Goal: Transaction & Acquisition: Book appointment/travel/reservation

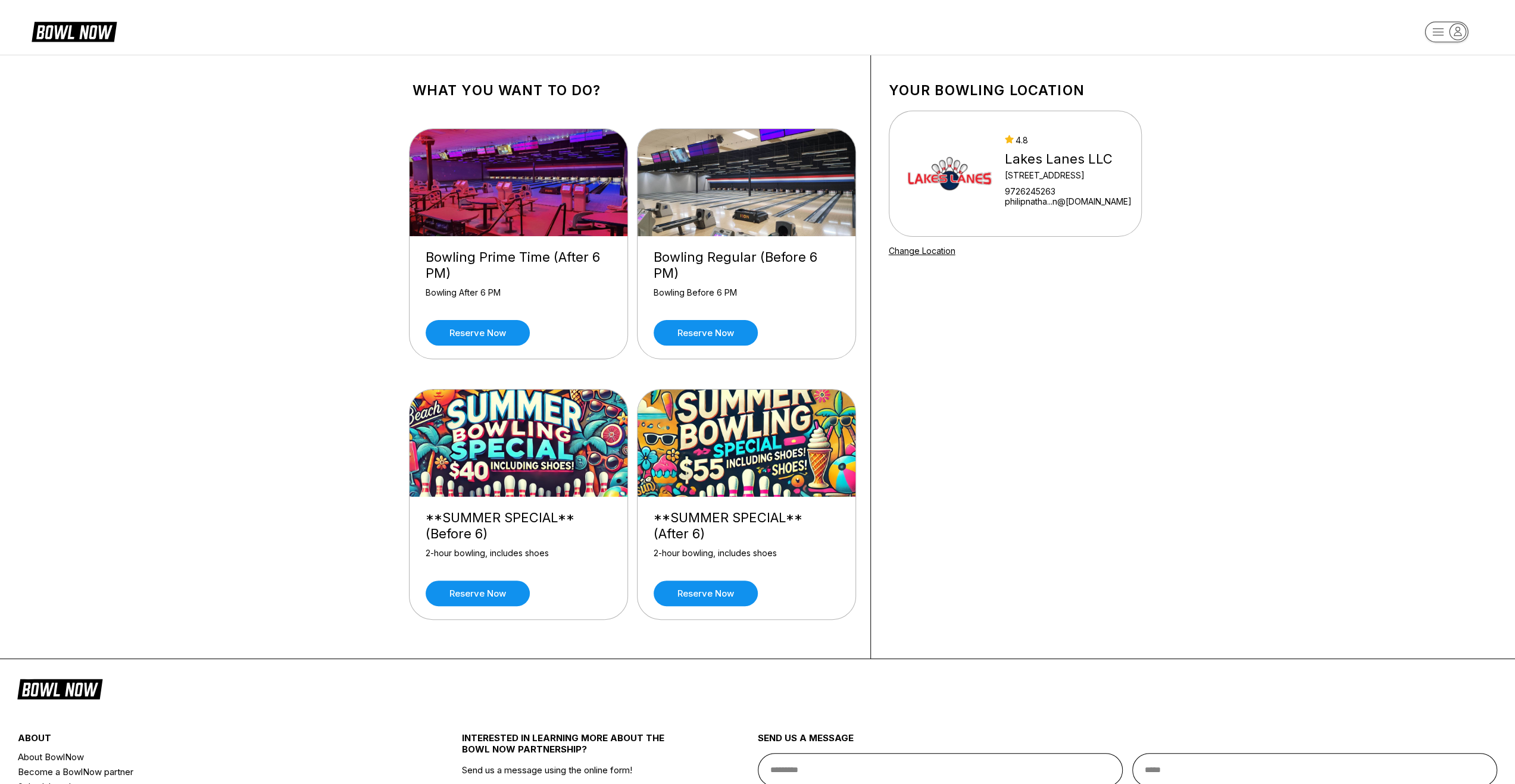
click at [790, 309] on div "Bowling Regular (Before 6 PM) Bowling Before 6 PM Reserve now" at bounding box center [746, 297] width 218 height 123
click at [972, 338] on div "Your bowling location 4.8 Lakes Lanes LLC 5000 Main Street Ste 138 9726245263 p…" at bounding box center [1015, 357] width 289 height 603
drag, startPoint x: 922, startPoint y: 352, endPoint x: 922, endPoint y: 364, distance: 12.0
click at [924, 357] on div "Your bowling location 4.8 Lakes Lanes LLC 5000 Main Street Ste 138 9726245263 p…" at bounding box center [1015, 357] width 289 height 603
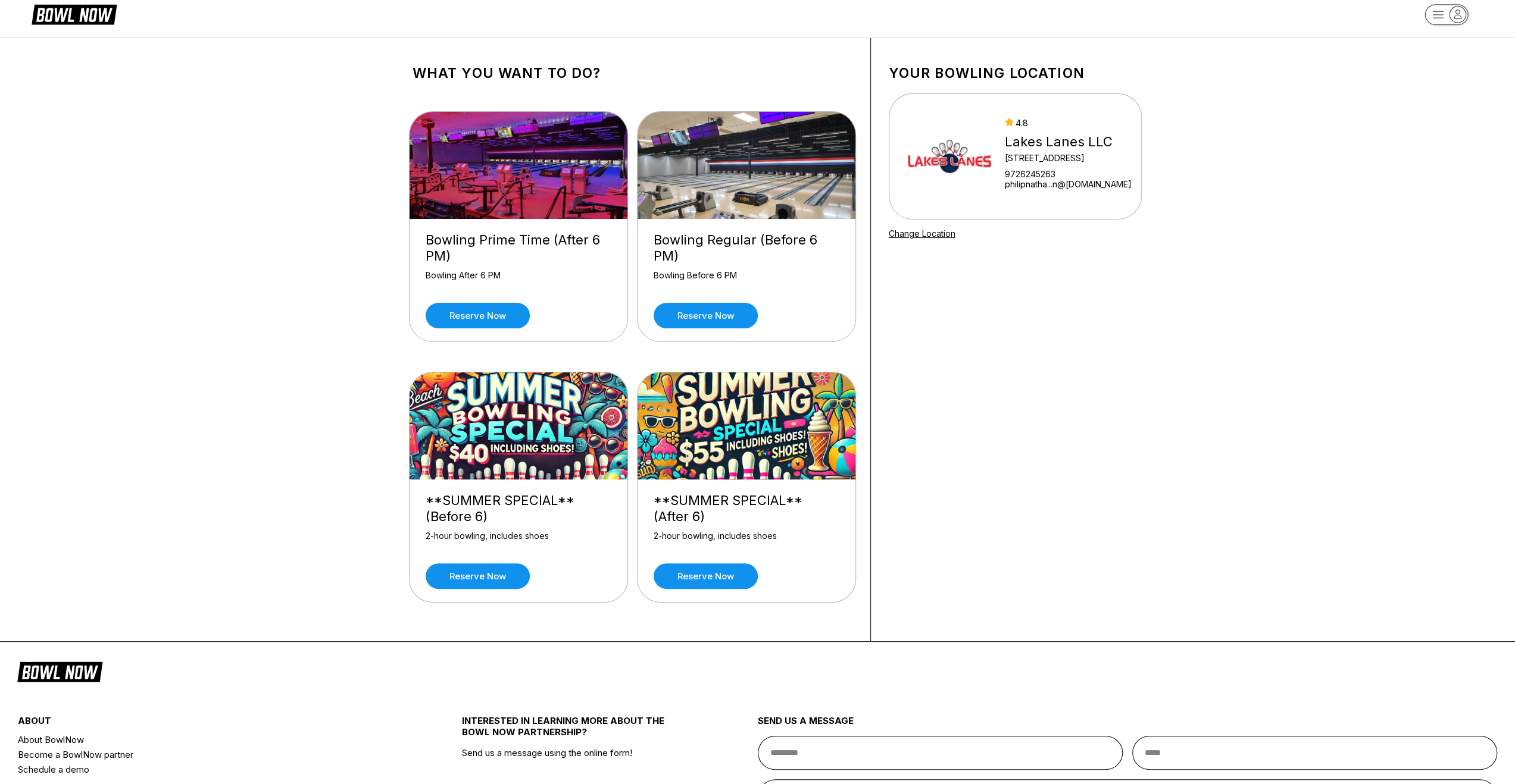
scroll to position [60, 0]
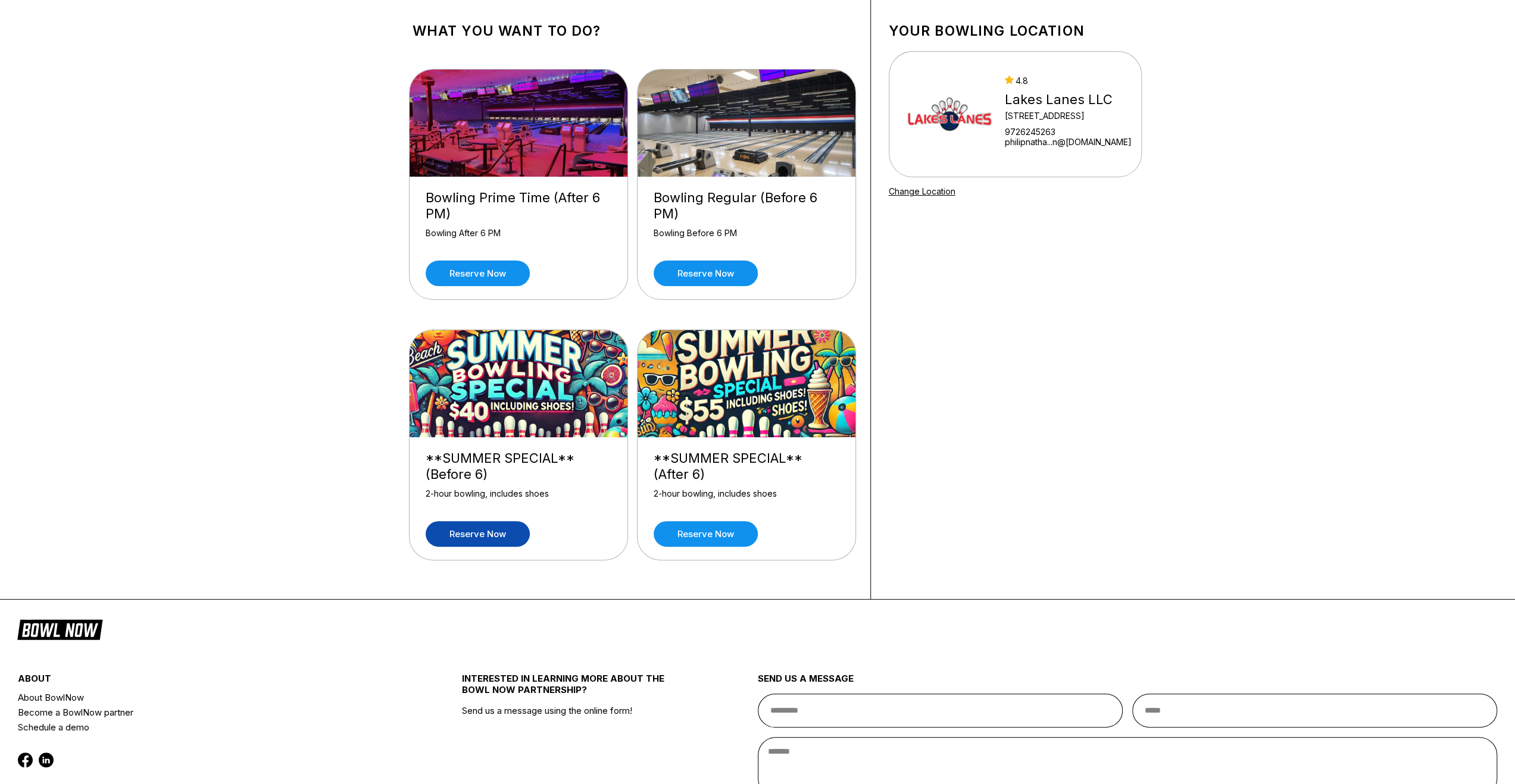
click at [495, 534] on link "Reserve now" at bounding box center [477, 534] width 104 height 26
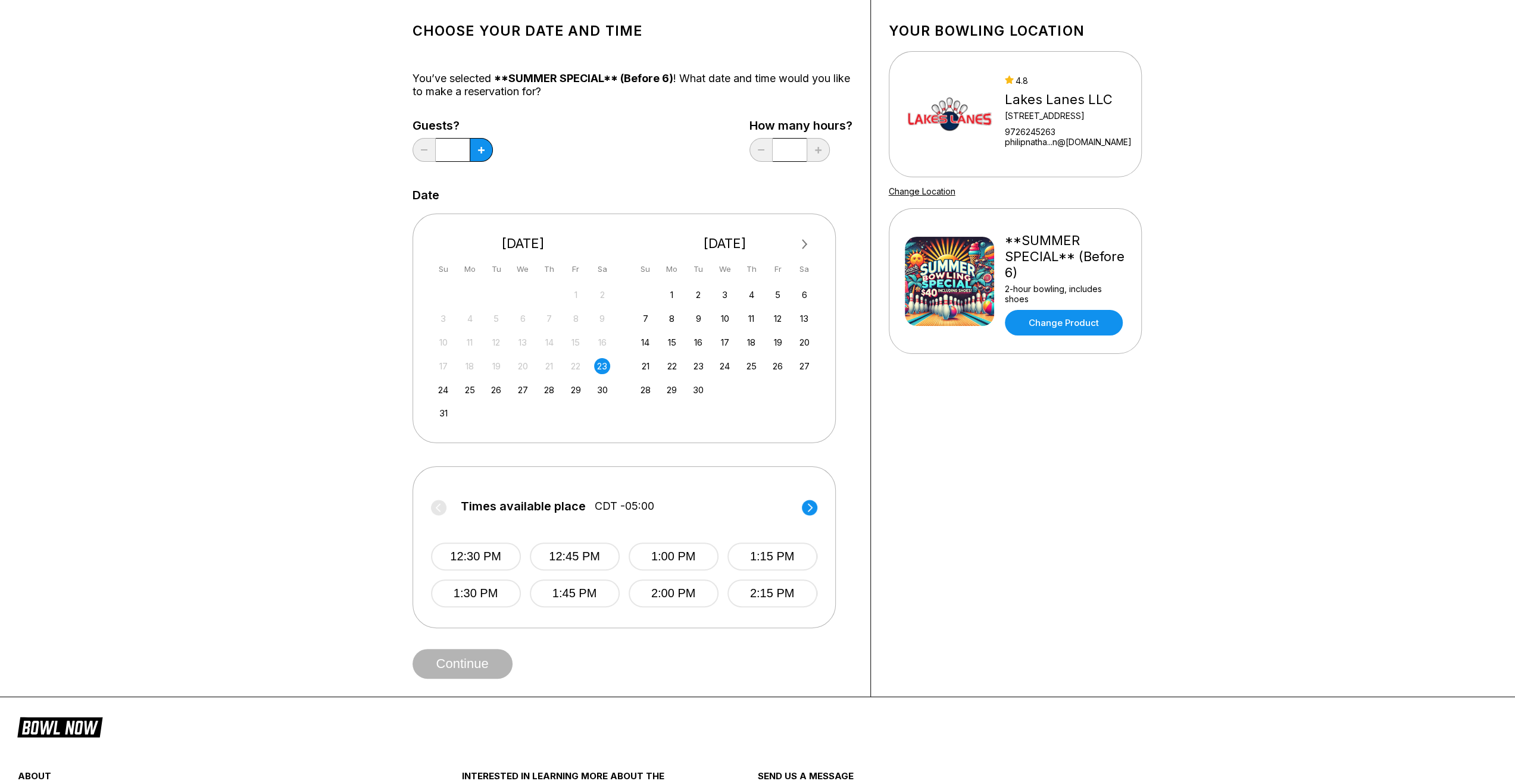
click at [815, 510] on circle at bounding box center [809, 507] width 16 height 16
click at [692, 567] on button "3:00 PM" at bounding box center [673, 556] width 90 height 28
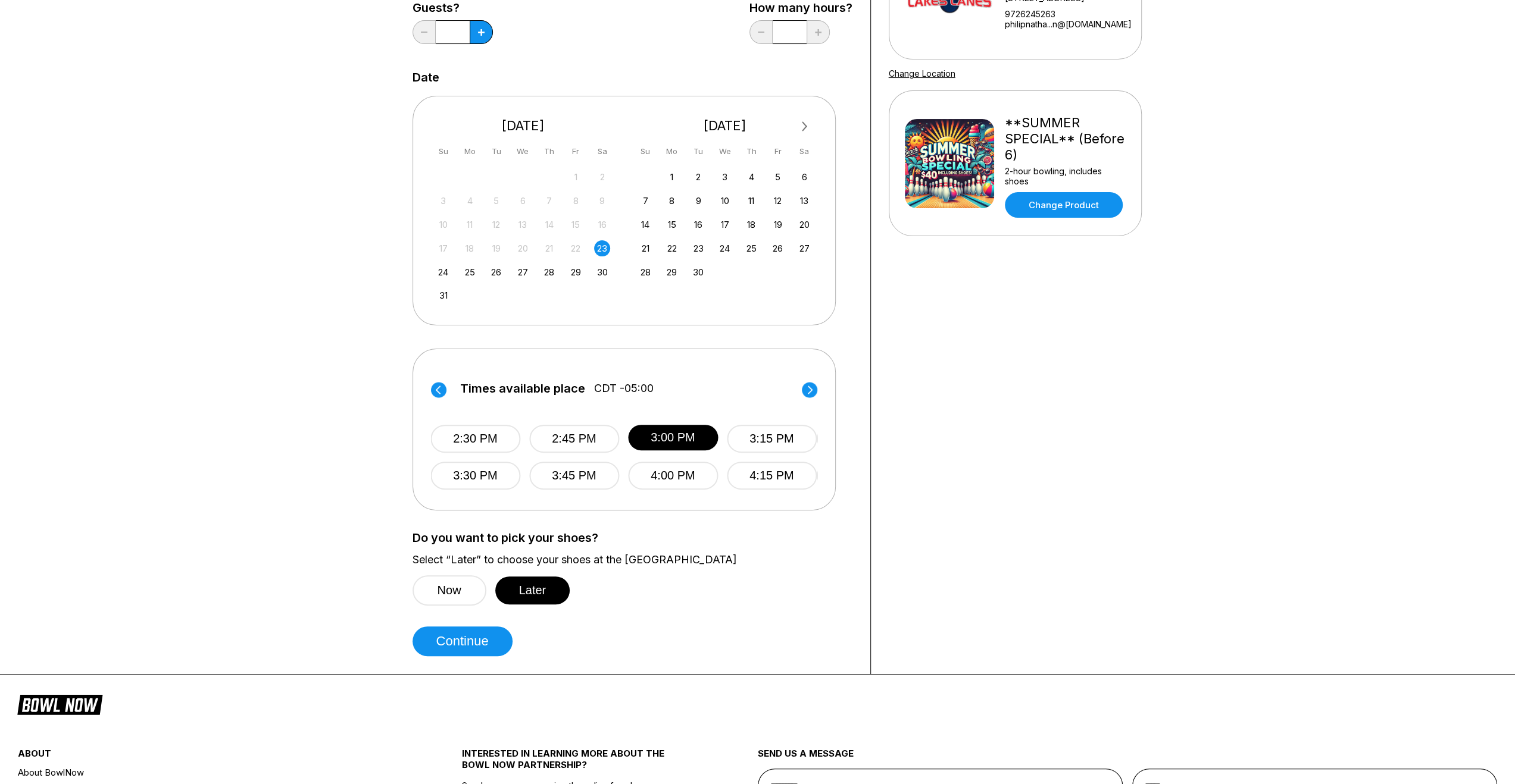
scroll to position [179, 0]
click at [541, 596] on button "Later" at bounding box center [532, 589] width 75 height 28
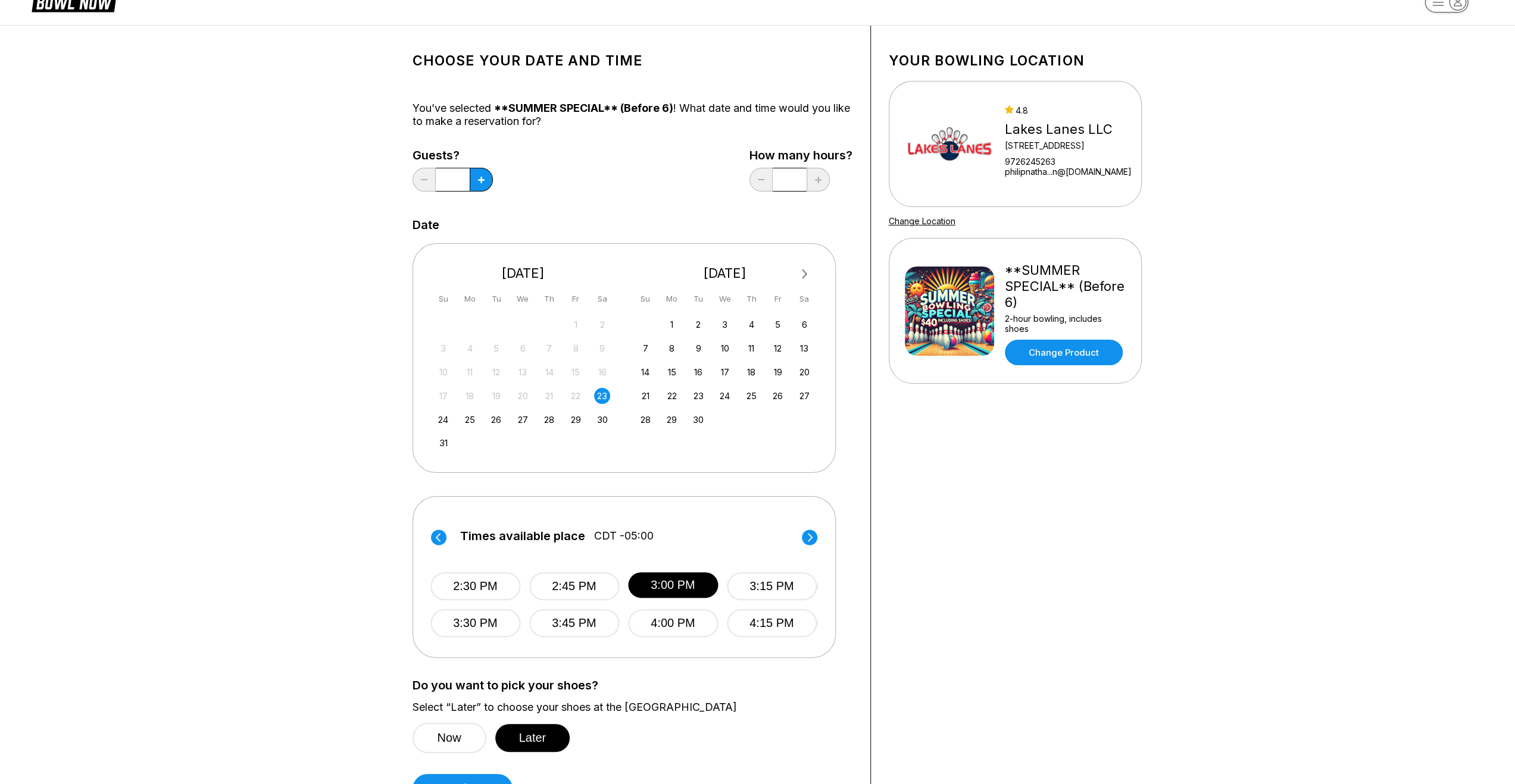
scroll to position [0, 0]
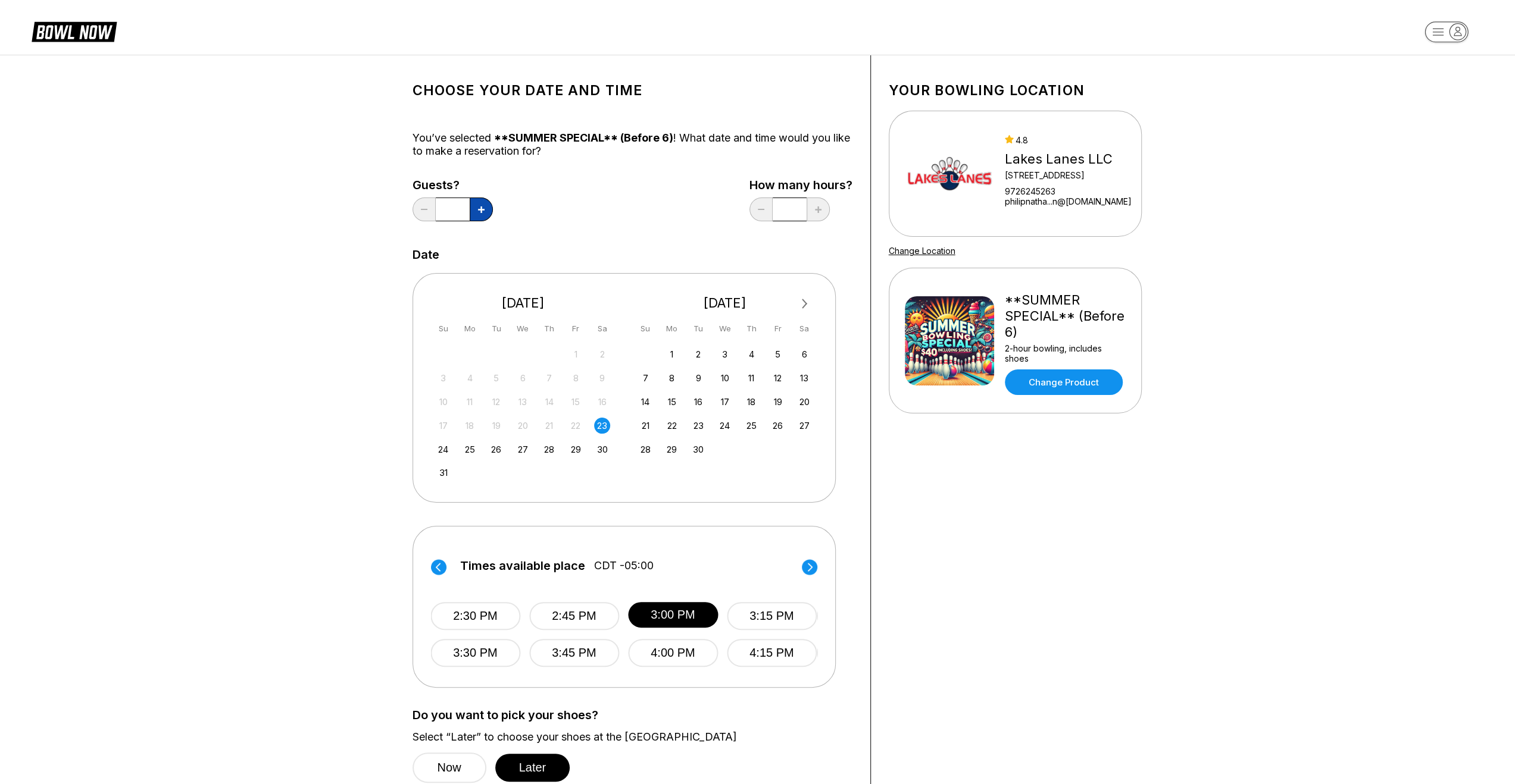
click at [479, 204] on button at bounding box center [481, 210] width 23 height 24
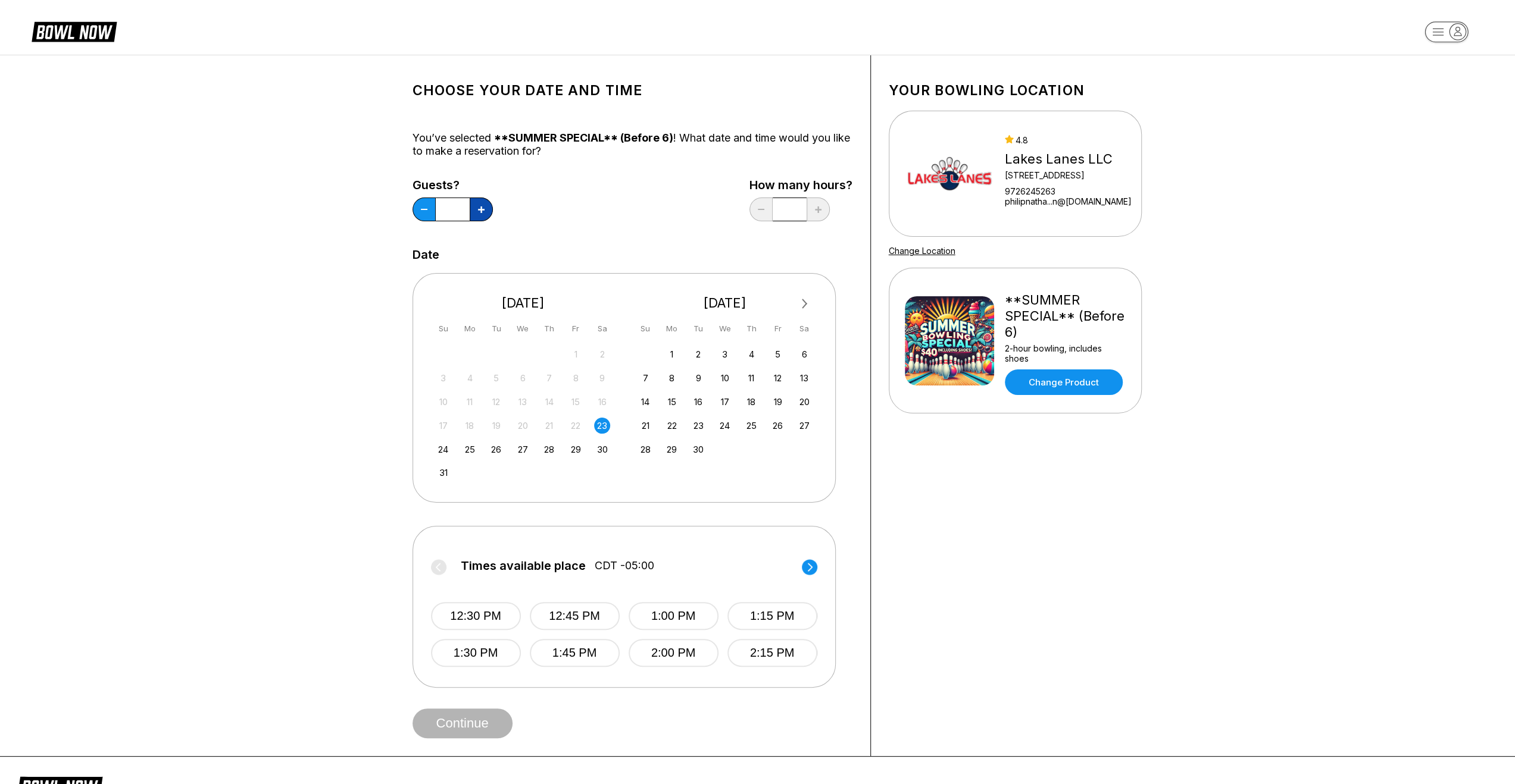
click at [480, 205] on button at bounding box center [481, 210] width 23 height 24
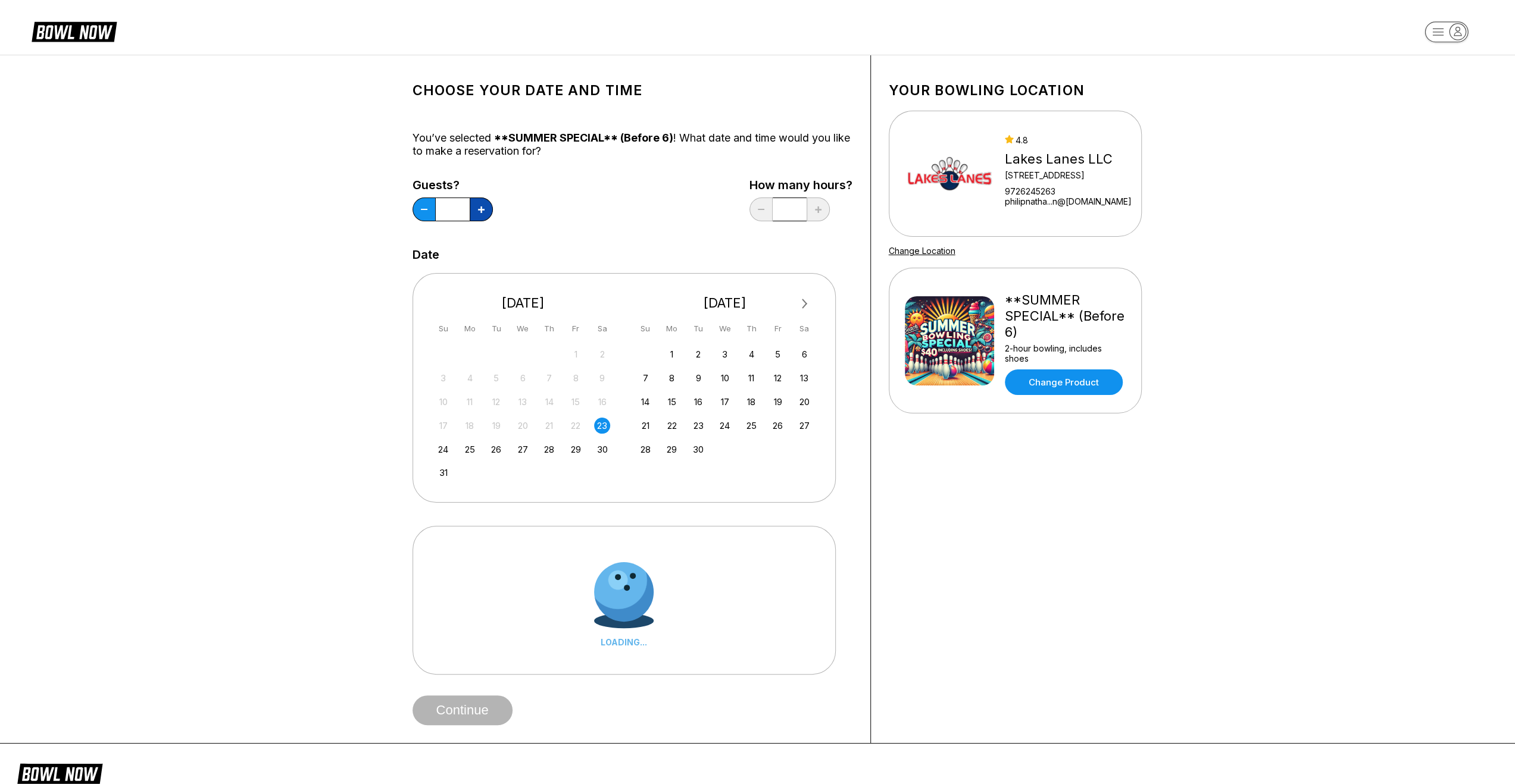
click at [480, 205] on button at bounding box center [481, 210] width 23 height 24
click at [480, 207] on icon at bounding box center [481, 210] width 7 height 7
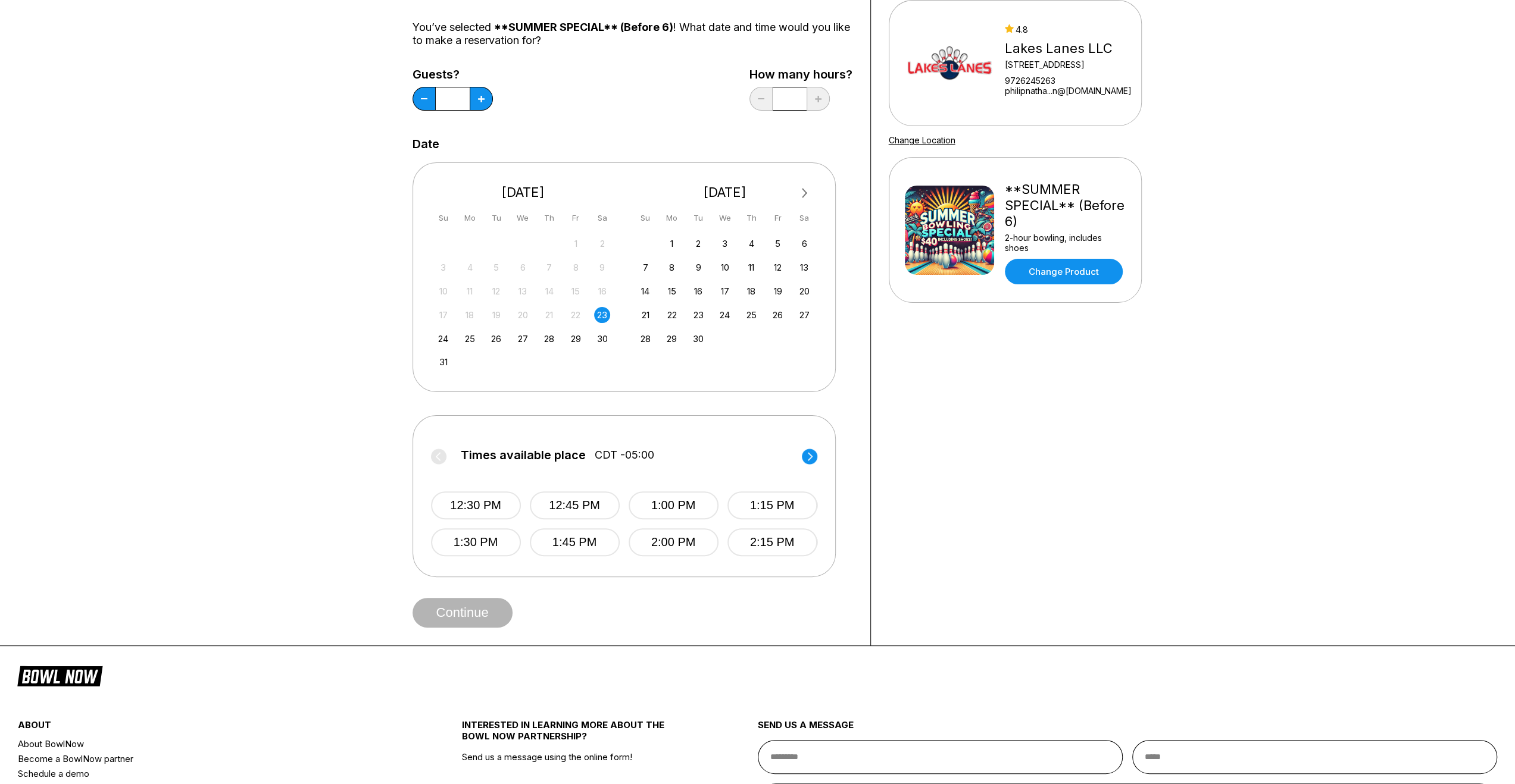
scroll to position [119, 0]
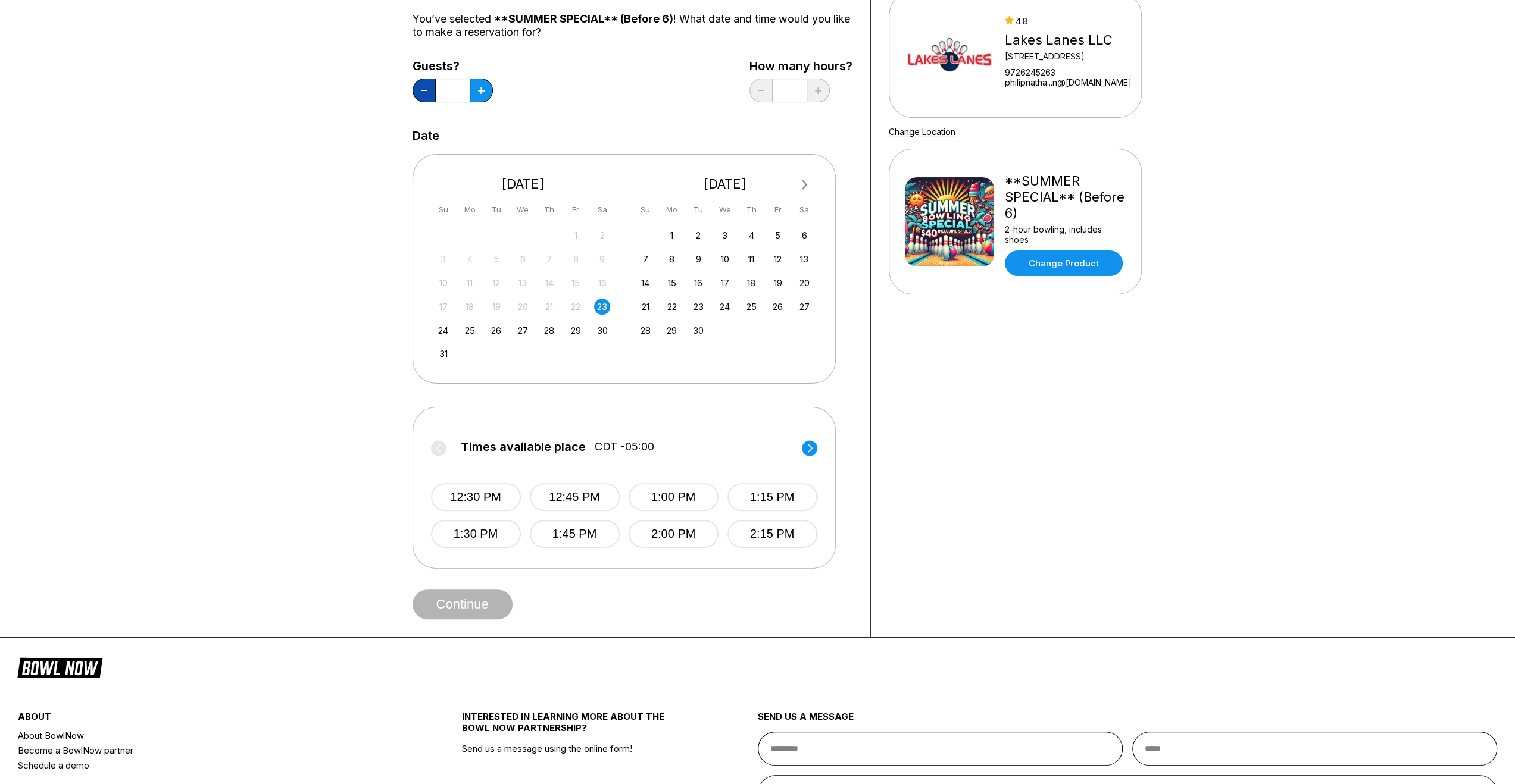
click at [421, 92] on button at bounding box center [424, 90] width 23 height 24
type input "*"
click at [810, 449] on icon at bounding box center [809, 448] width 5 height 8
click at [676, 501] on button "3:00 PM" at bounding box center [673, 497] width 90 height 28
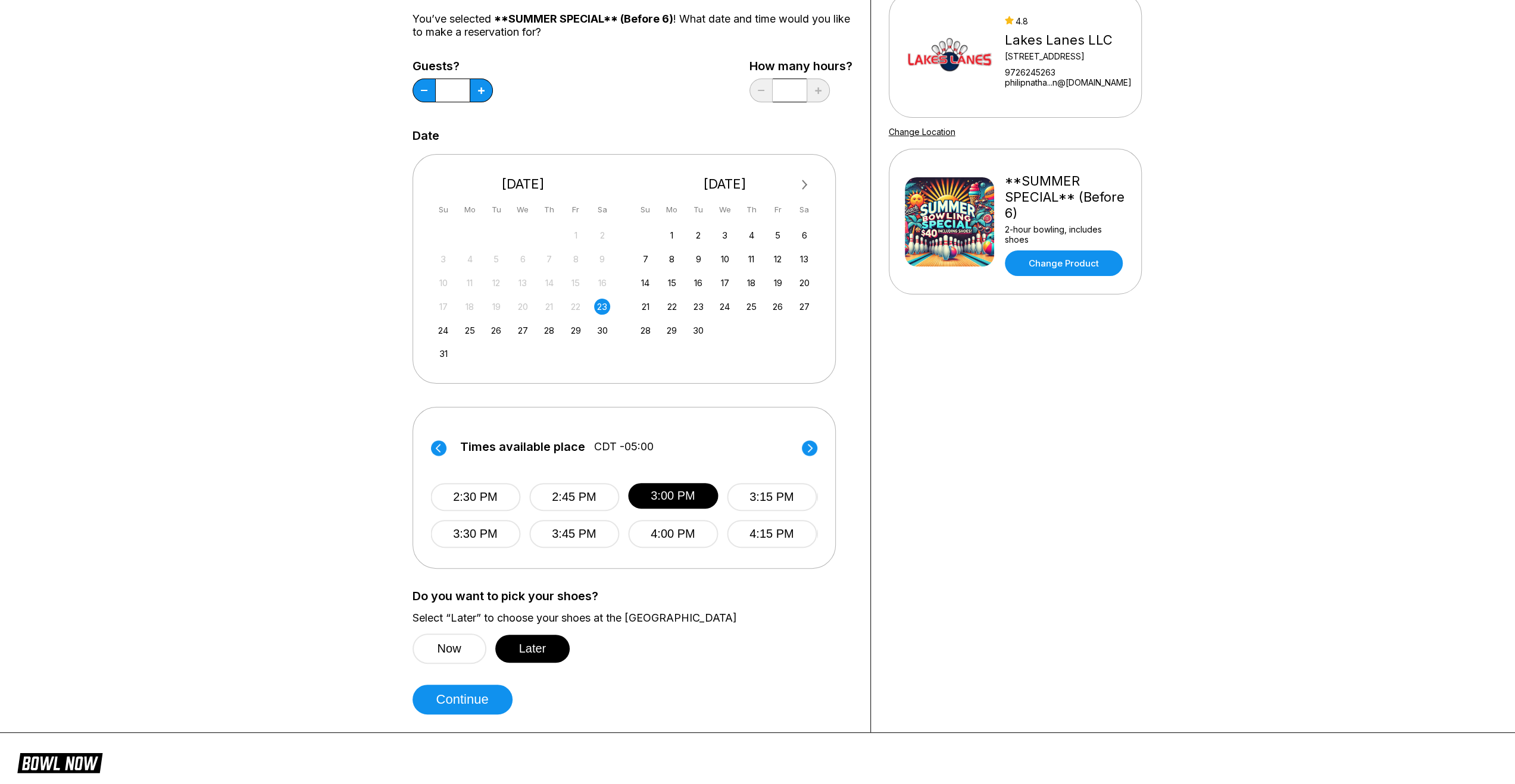
click at [548, 663] on div "Choose your Date and time You’ve selected **SUMMER SPECIAL** (Before 6) ! What …" at bounding box center [632, 334] width 440 height 761
click at [552, 660] on button "Later" at bounding box center [532, 648] width 75 height 28
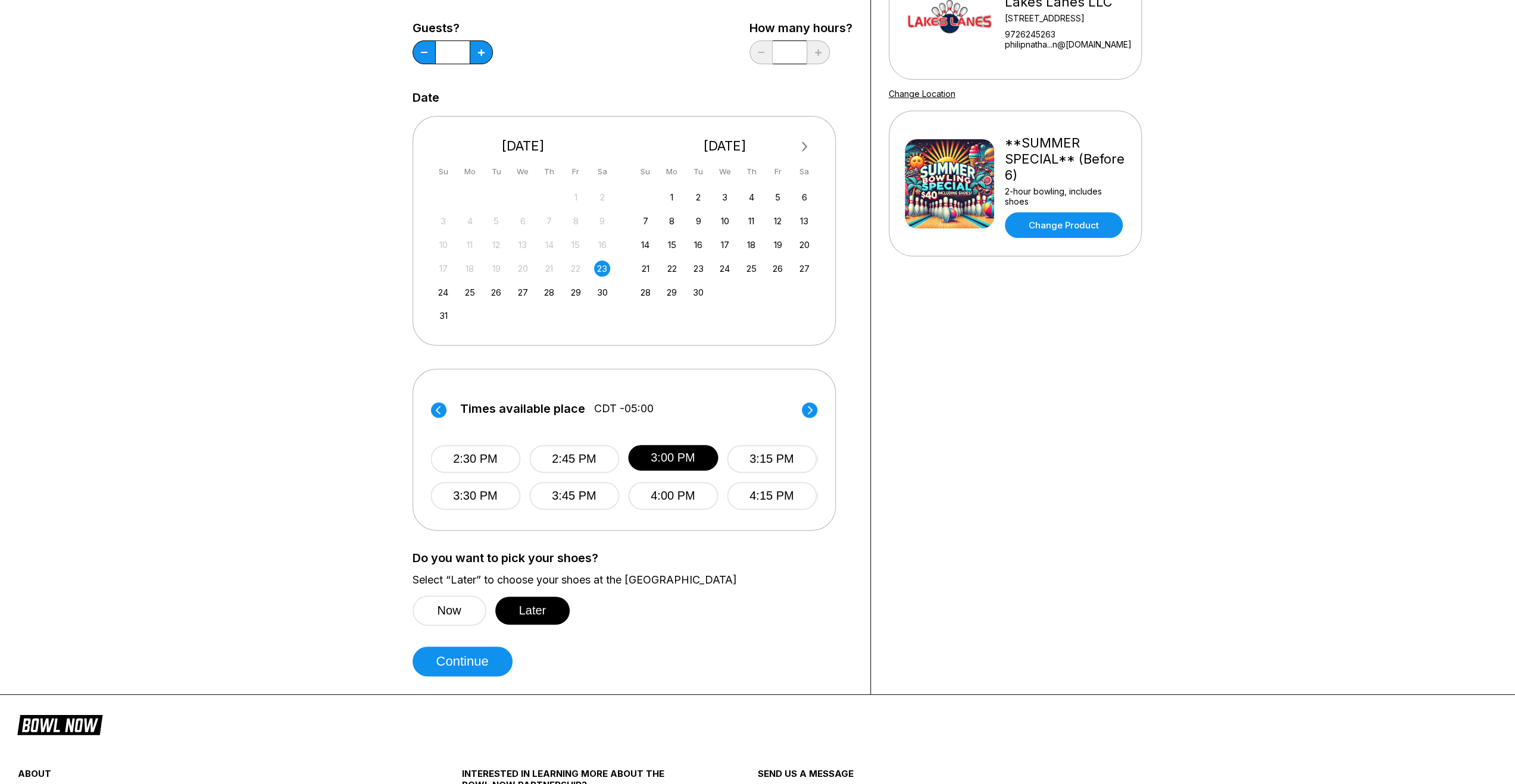
scroll to position [238, 0]
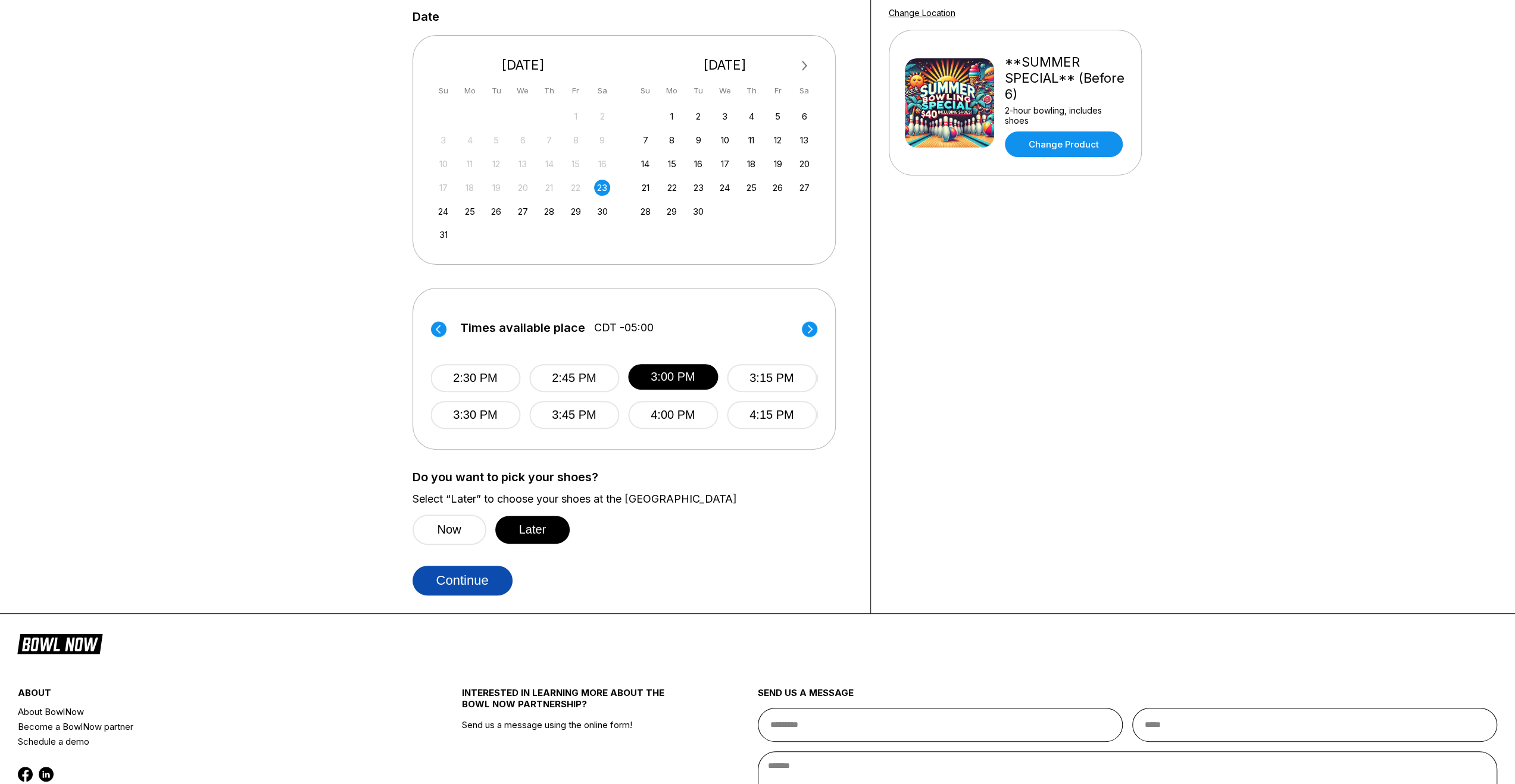
click at [481, 587] on button "Continue" at bounding box center [462, 580] width 100 height 29
select select "**"
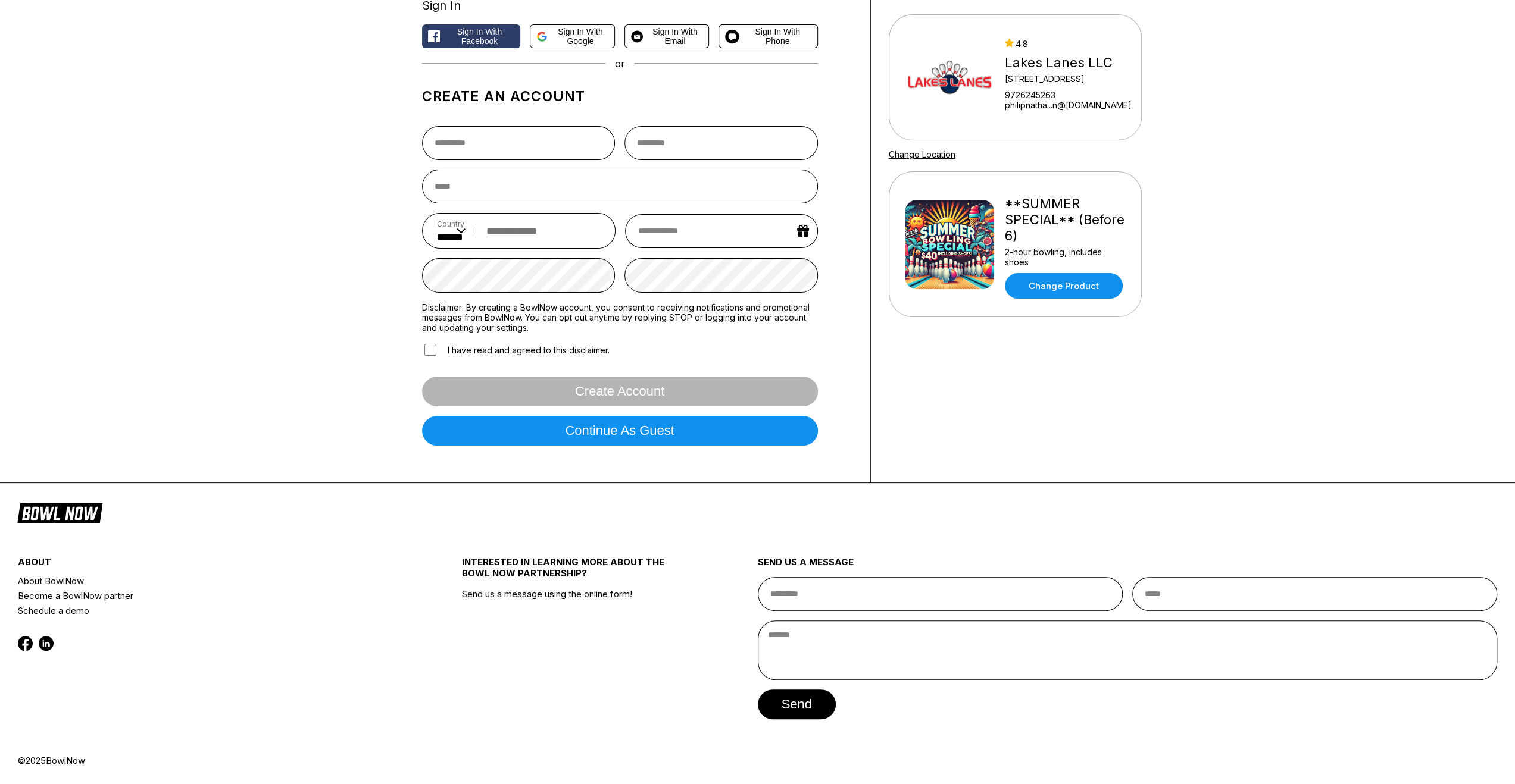
scroll to position [0, 0]
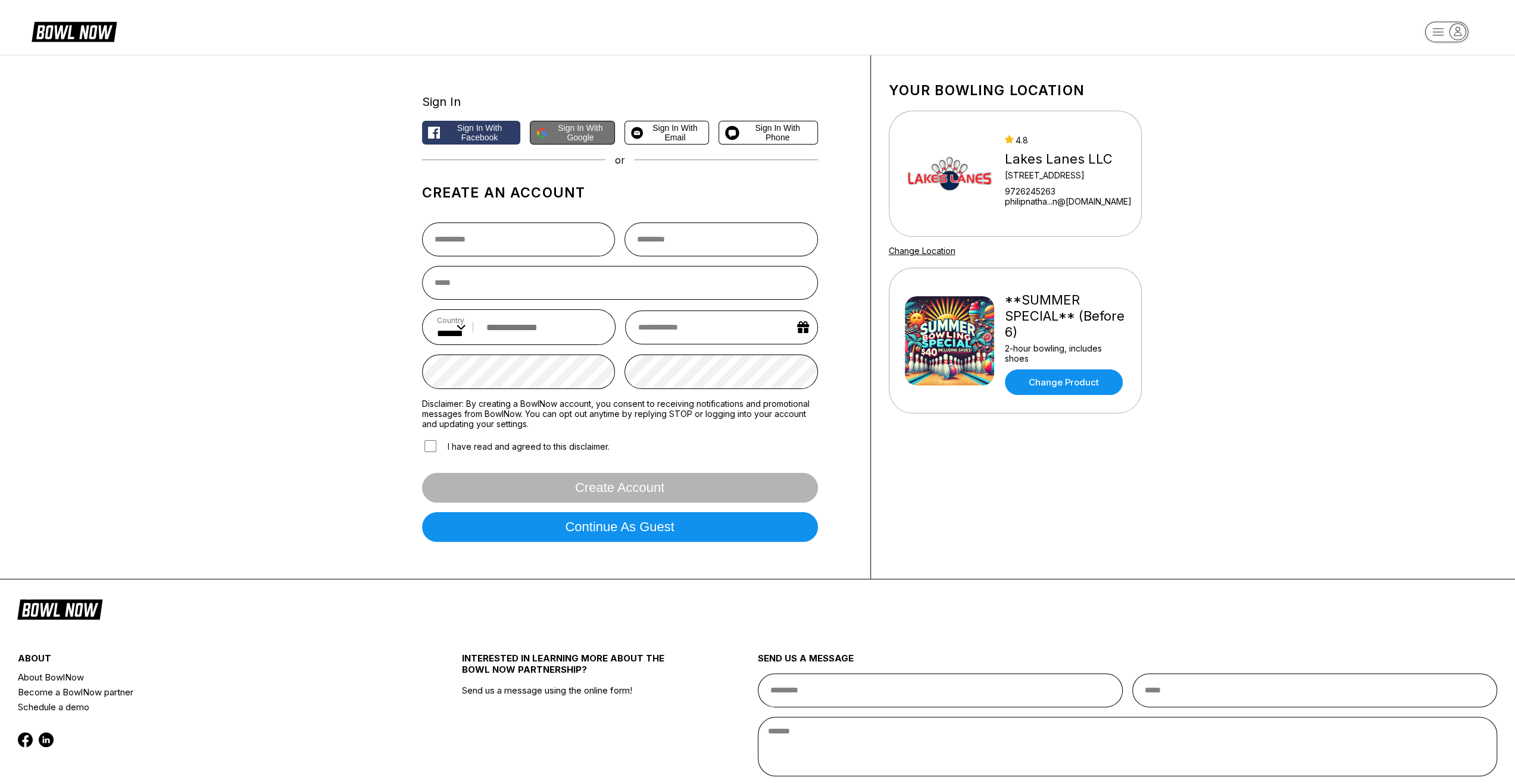
click at [563, 140] on span "Sign in with Google" at bounding box center [581, 132] width 56 height 19
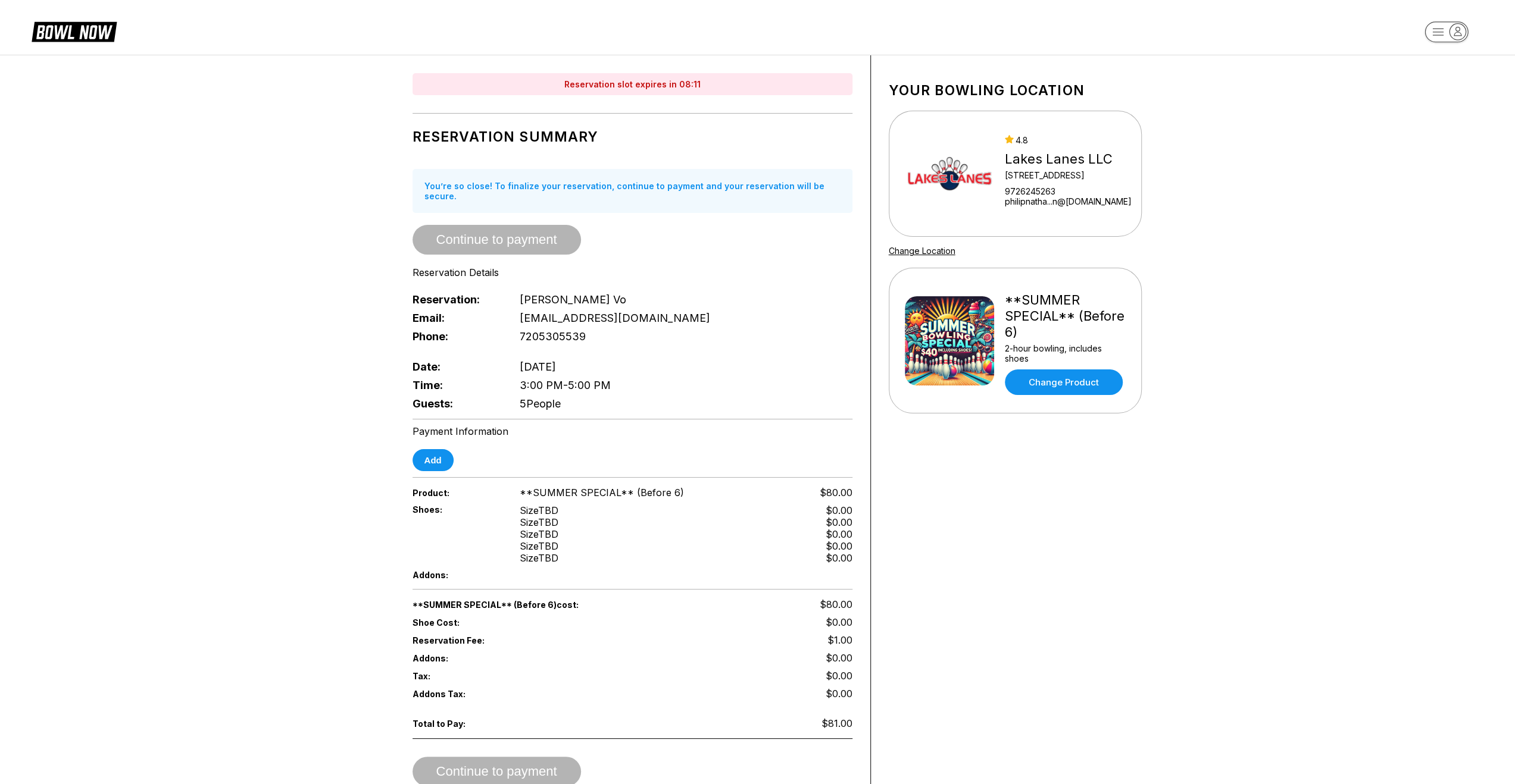
drag, startPoint x: 512, startPoint y: 337, endPoint x: 505, endPoint y: 336, distance: 7.1
drag, startPoint x: 699, startPoint y: 348, endPoint x: 705, endPoint y: 349, distance: 6.1
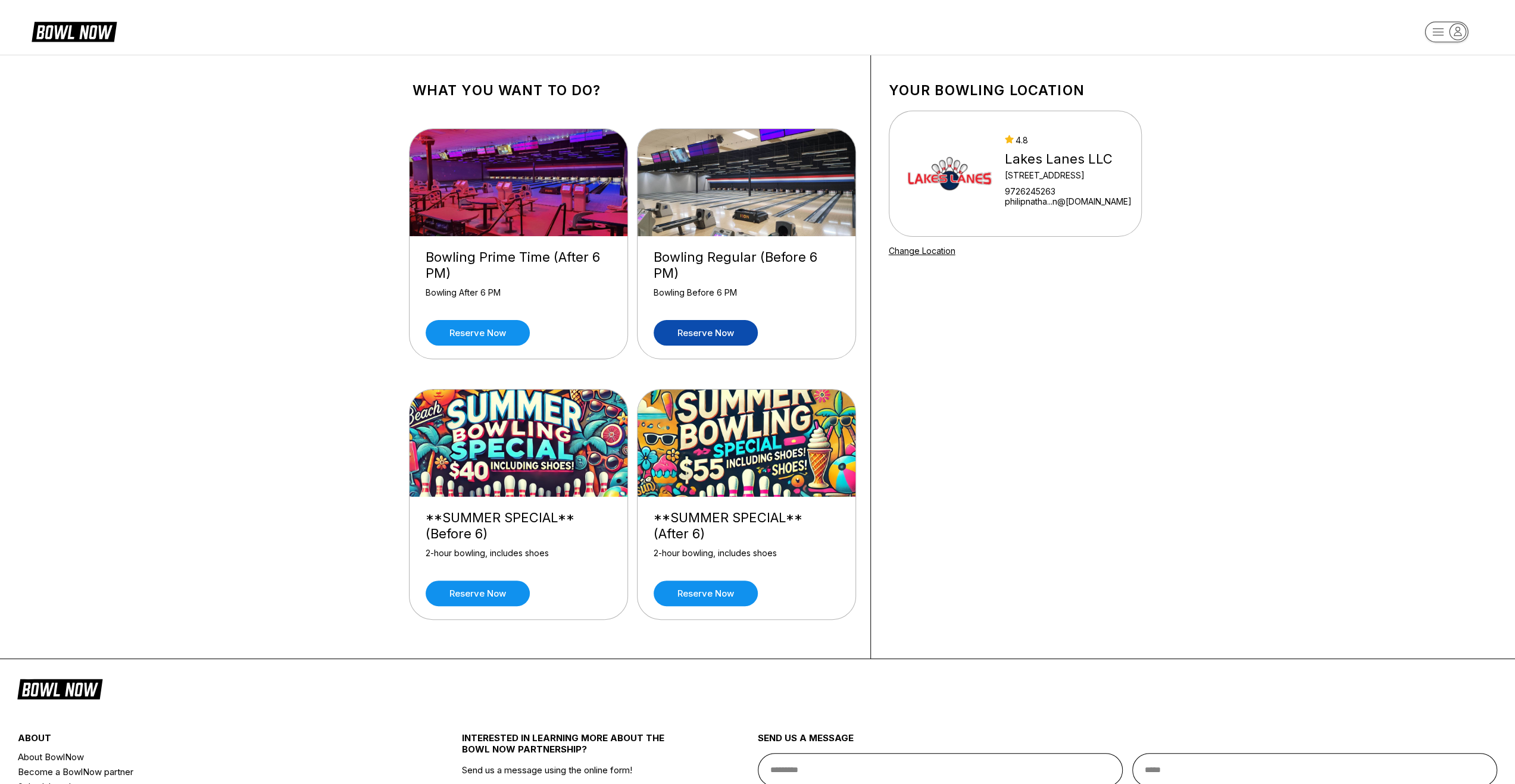
click at [725, 338] on link "Reserve now" at bounding box center [706, 333] width 104 height 26
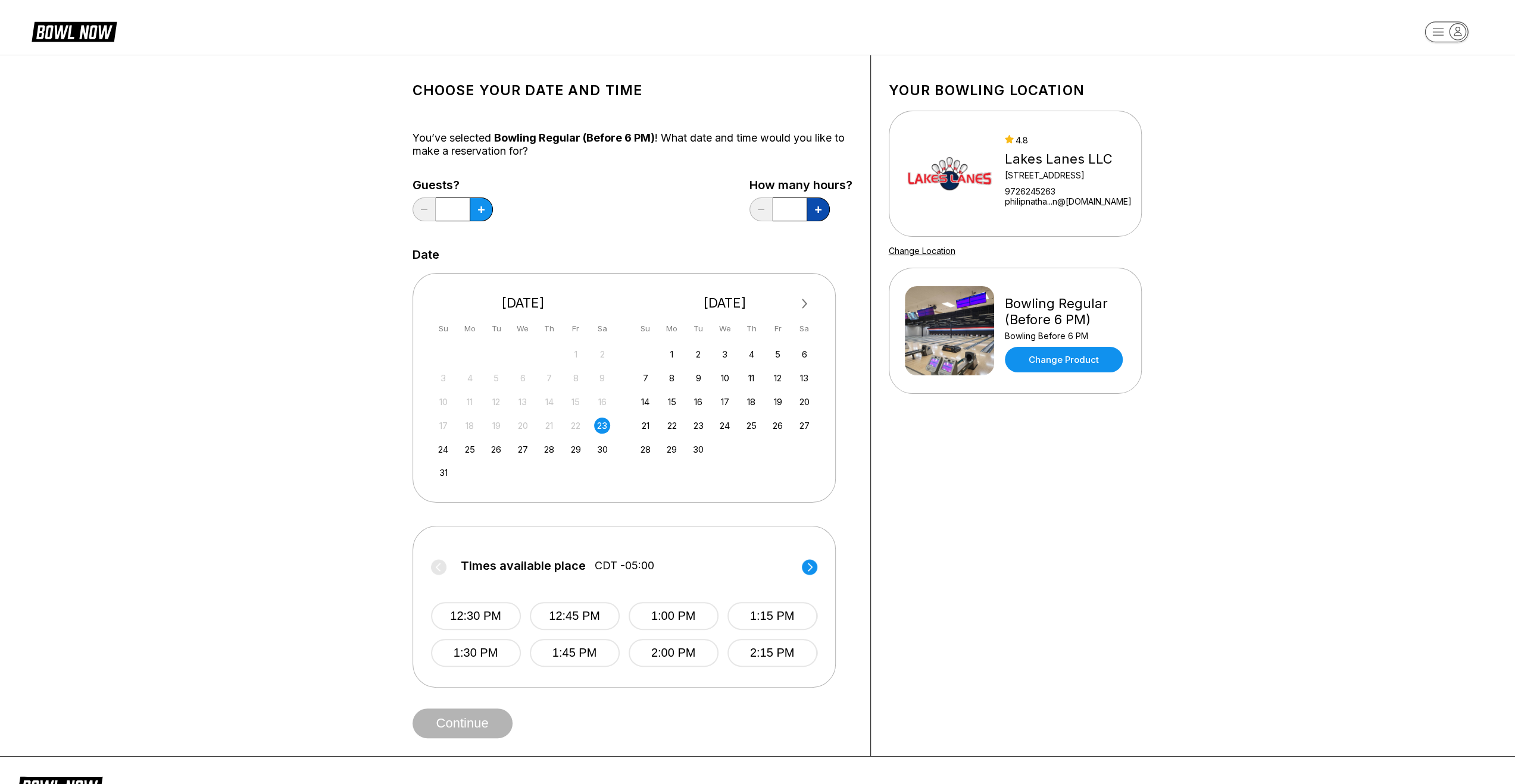
click at [485, 211] on icon at bounding box center [481, 210] width 7 height 7
type input "****"
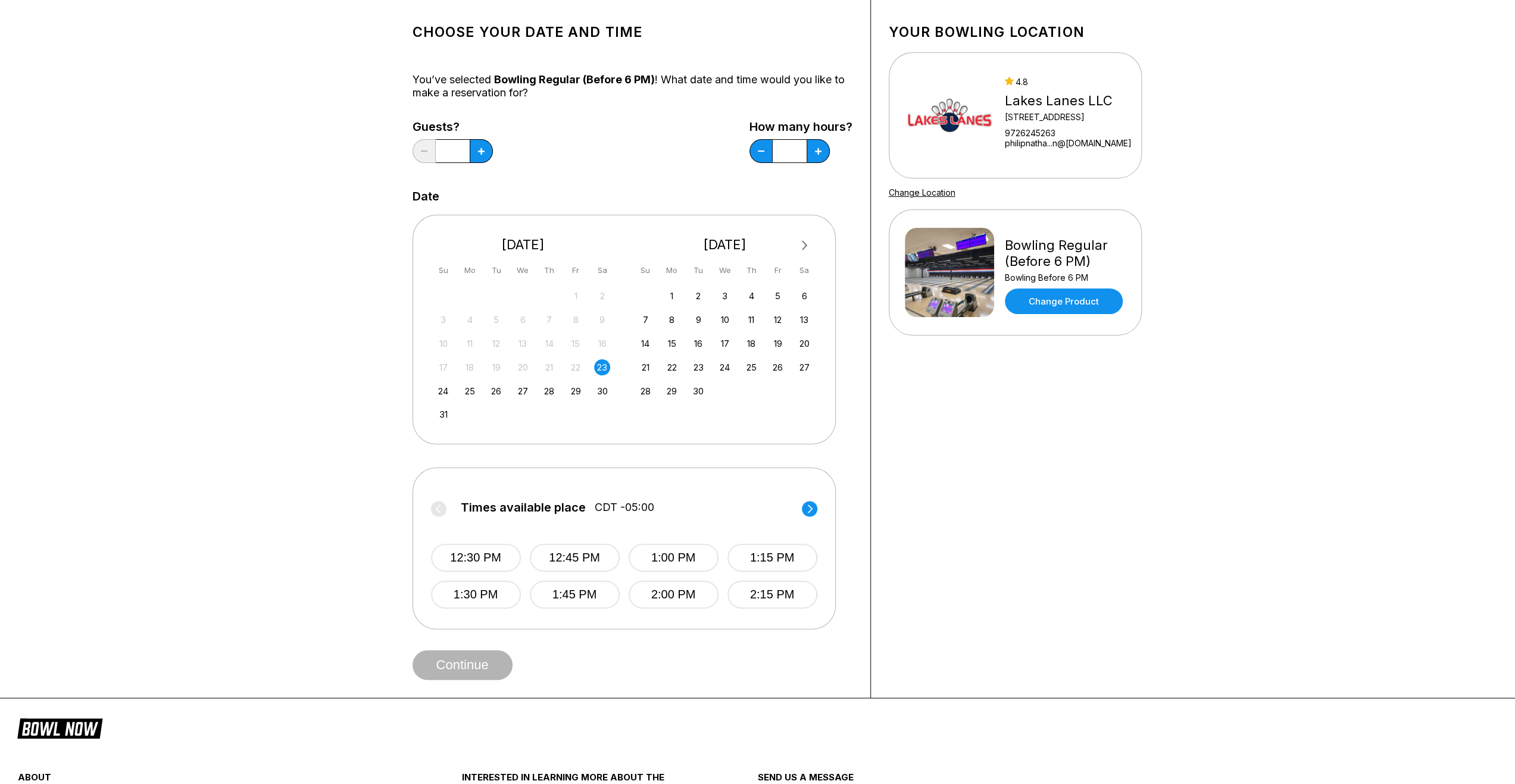
scroll to position [60, 0]
click at [812, 510] on circle at bounding box center [809, 507] width 16 height 16
click at [678, 550] on button "3:00 PM" at bounding box center [673, 556] width 90 height 28
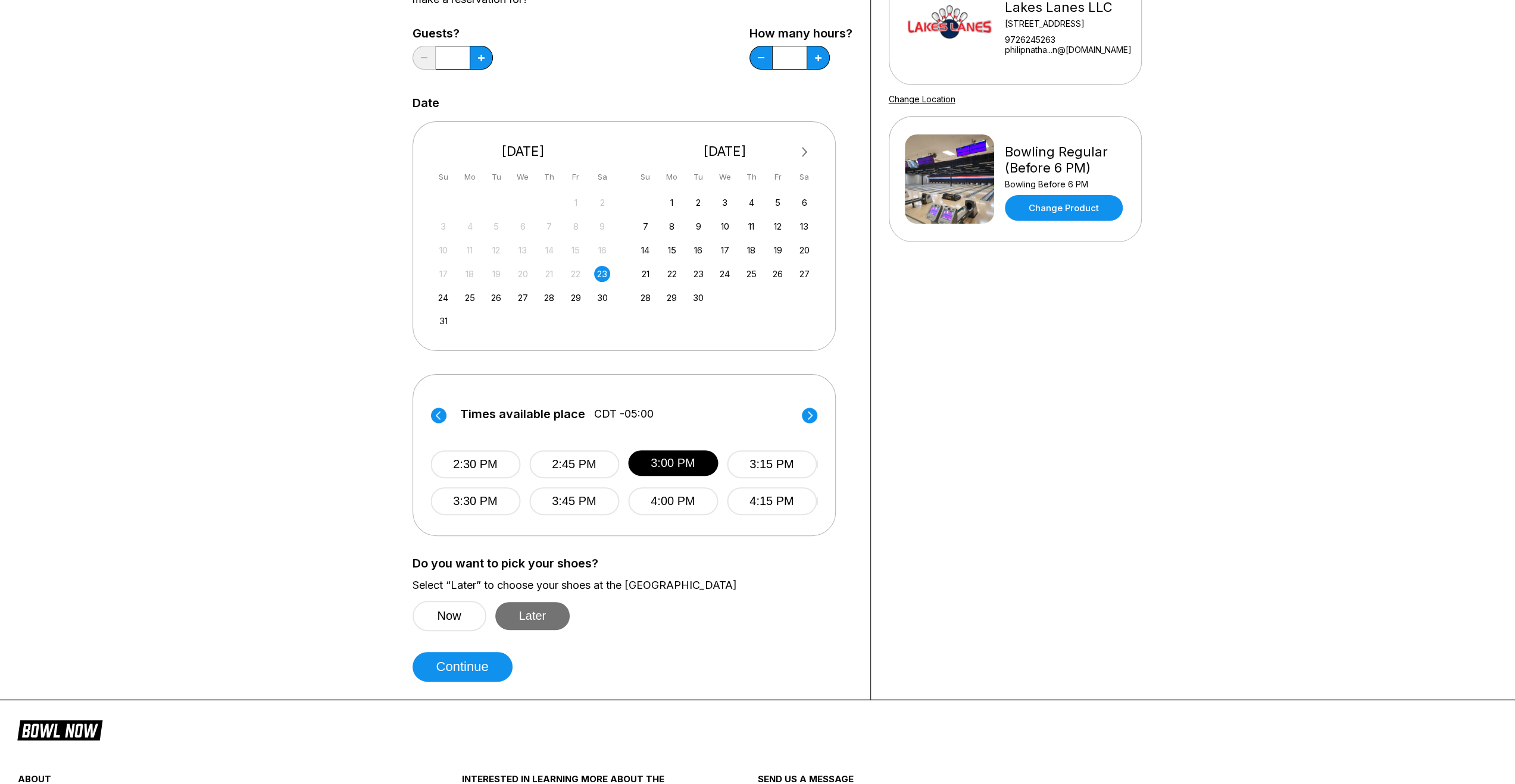
scroll to position [179, 0]
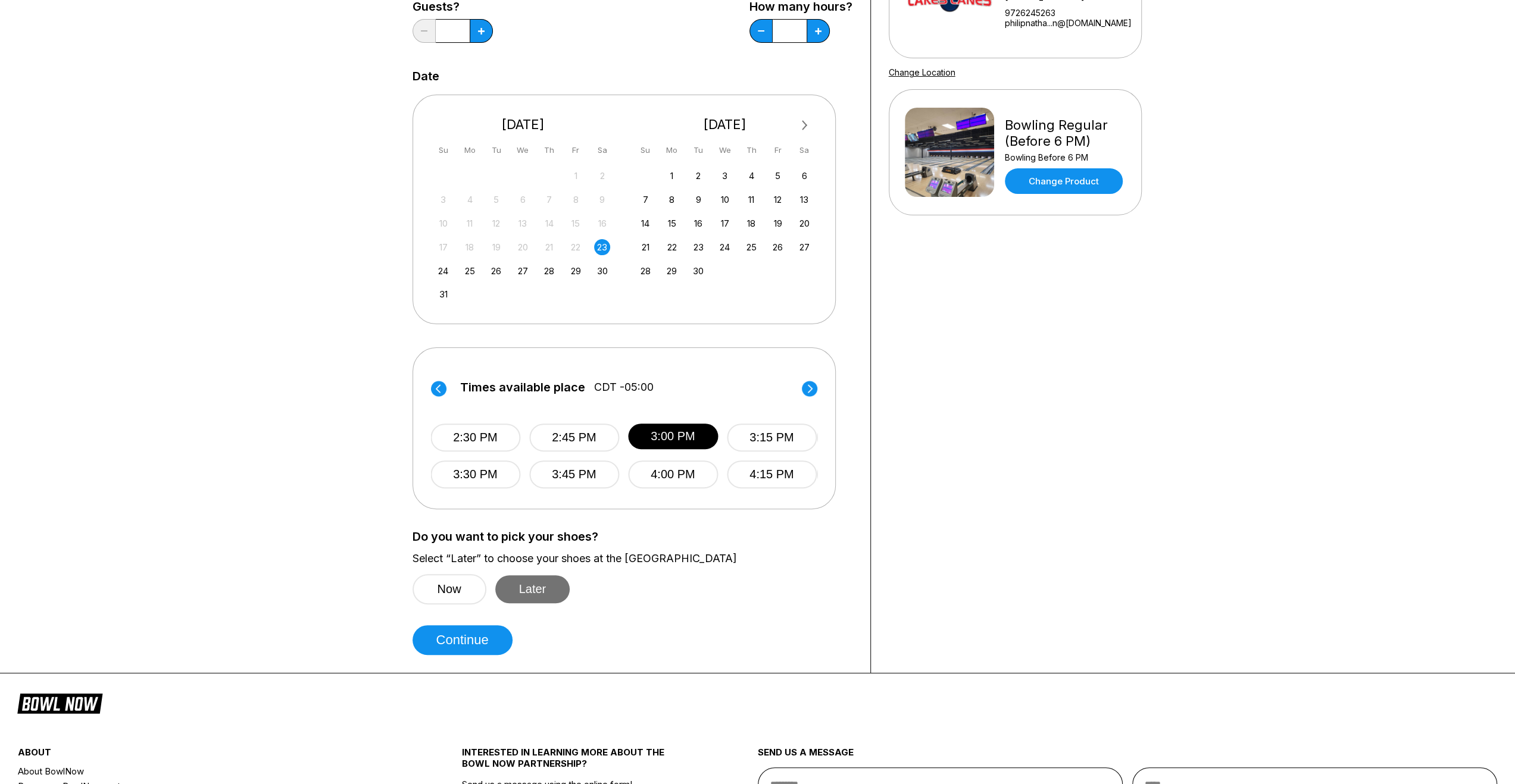
click at [550, 588] on button "Later" at bounding box center [532, 589] width 75 height 28
click at [482, 639] on button "Continue" at bounding box center [462, 640] width 100 height 29
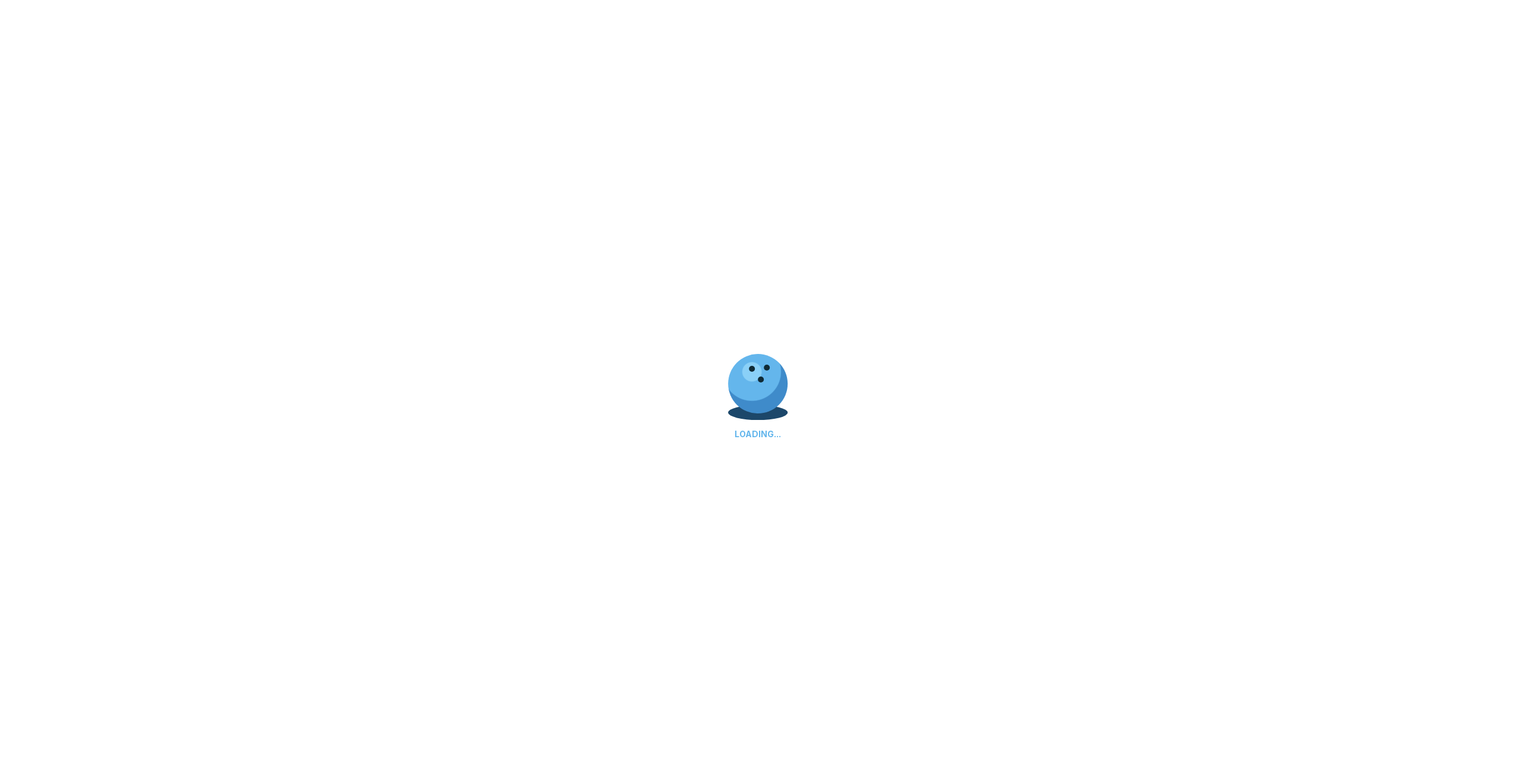
scroll to position [0, 0]
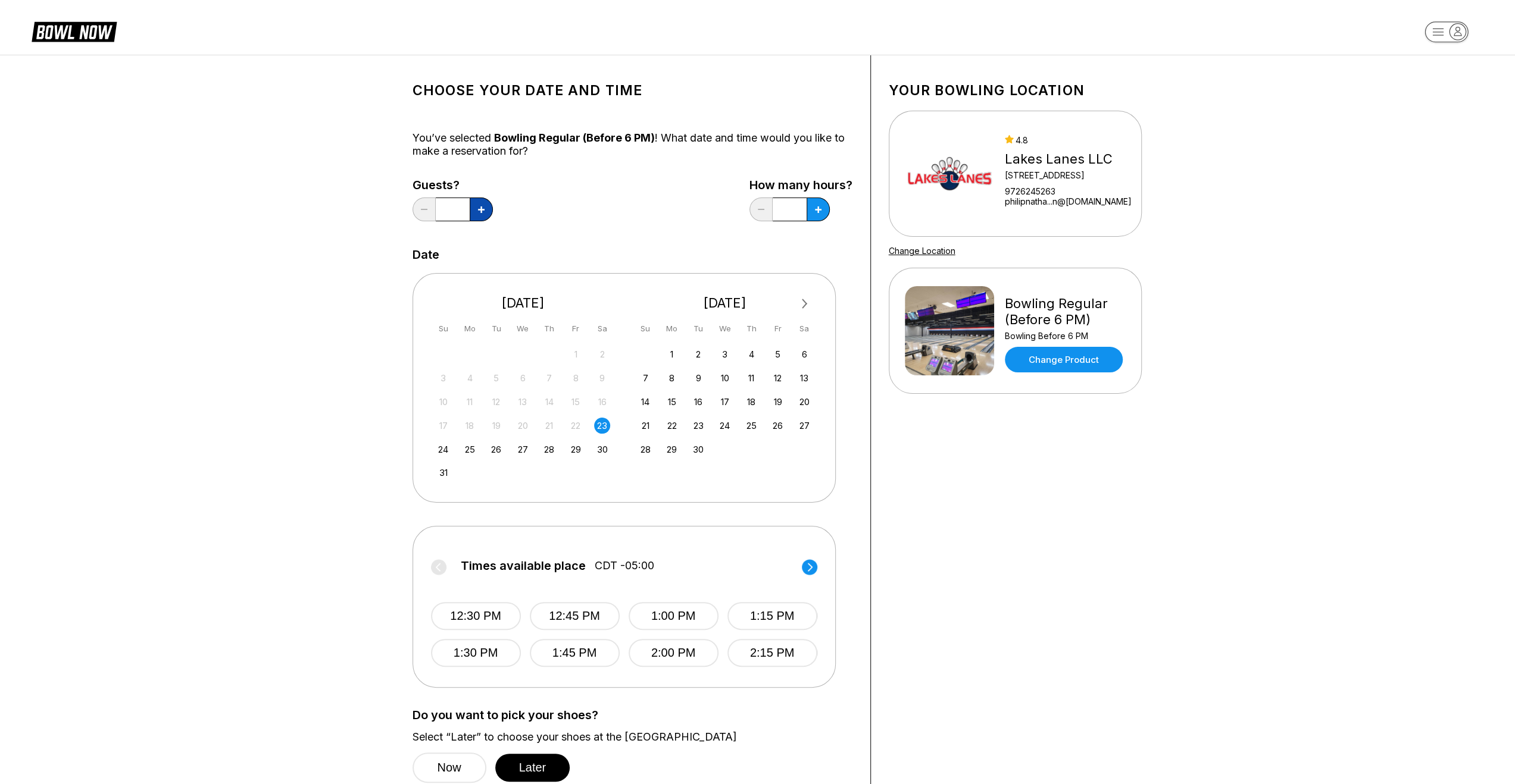
click at [488, 217] on button at bounding box center [481, 210] width 23 height 24
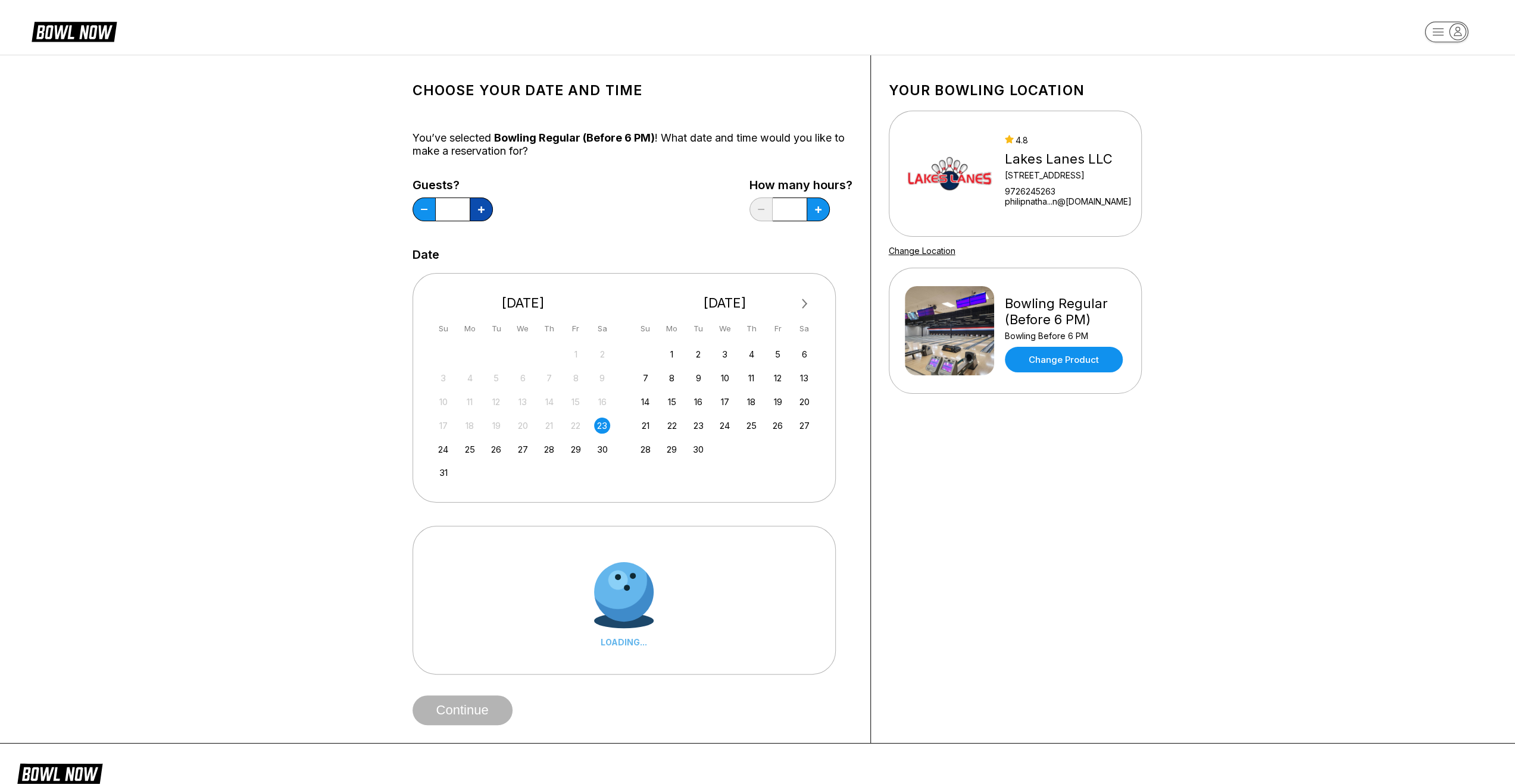
click at [487, 215] on button at bounding box center [481, 210] width 23 height 24
type input "*"
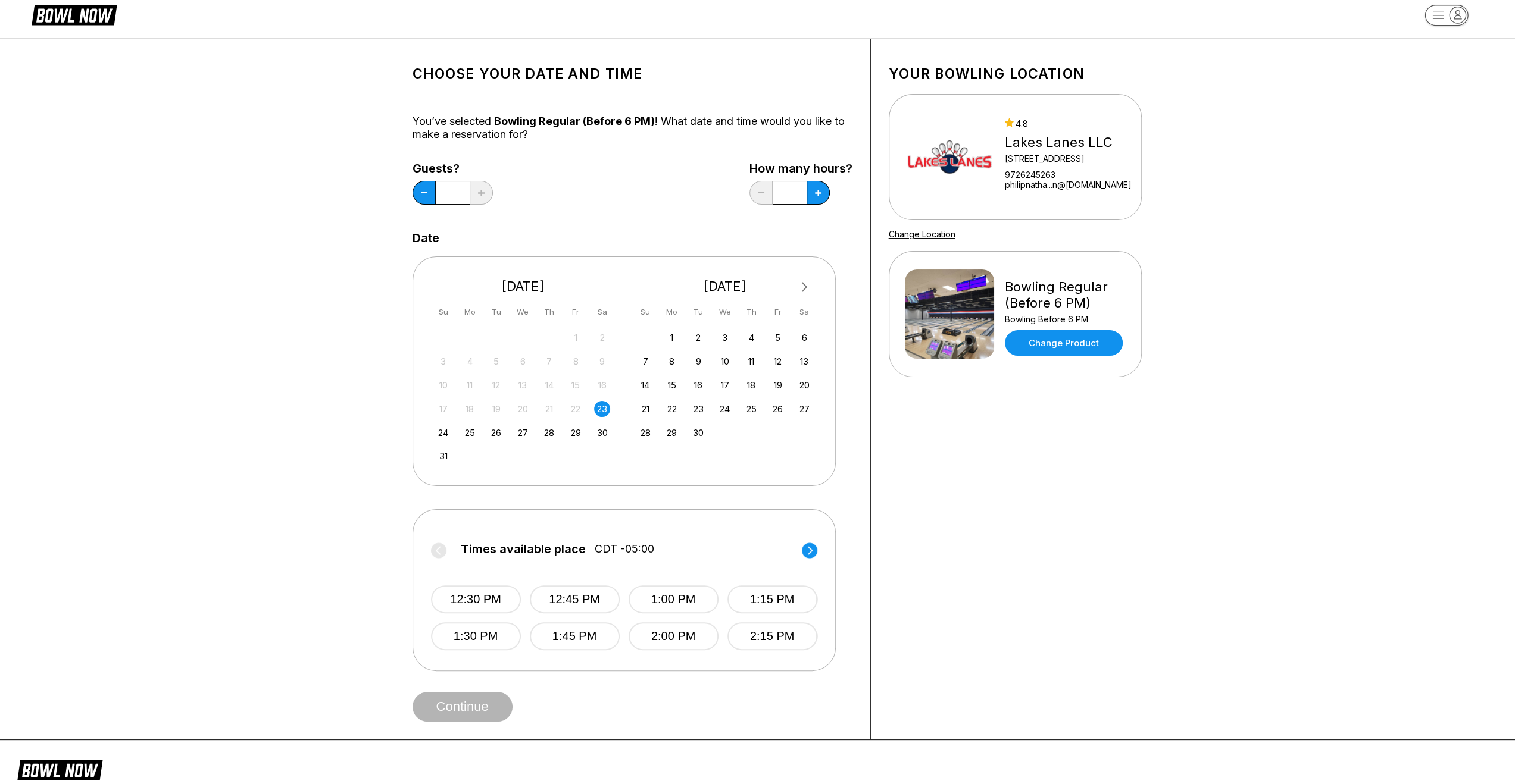
scroll to position [60, 0]
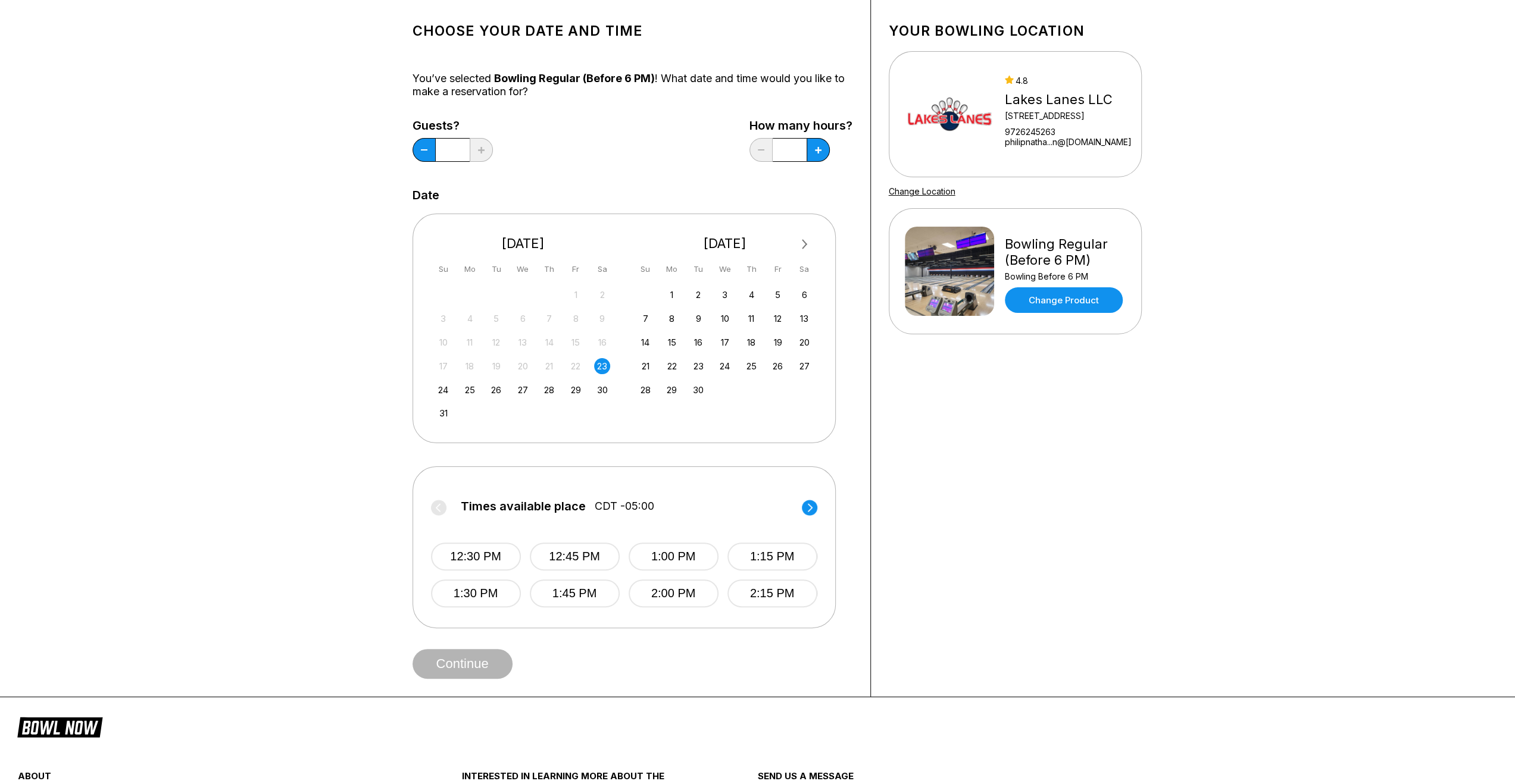
click at [814, 508] on circle at bounding box center [809, 507] width 16 height 16
click at [683, 554] on button "3:00 PM" at bounding box center [673, 556] width 90 height 28
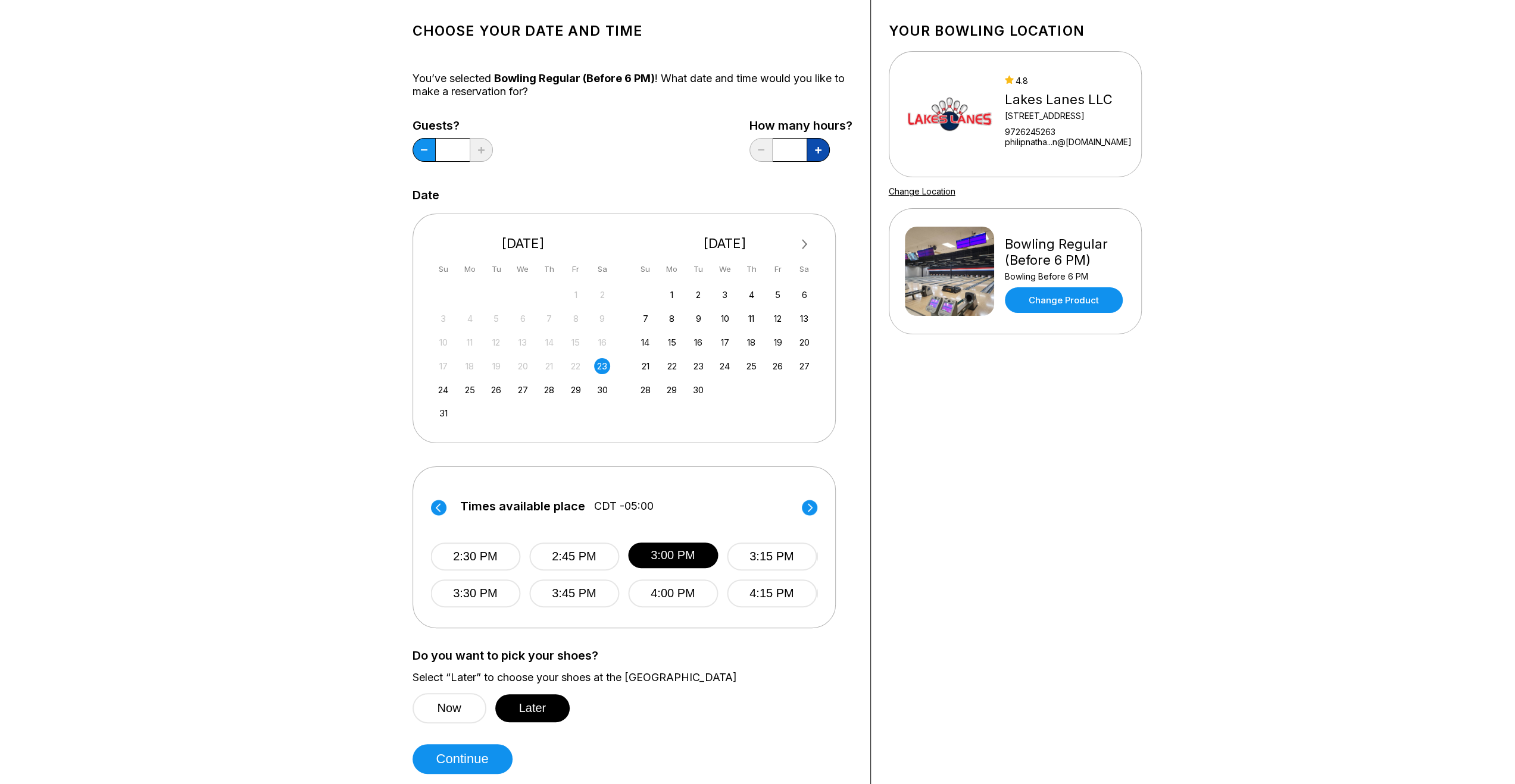
click at [485, 148] on icon at bounding box center [481, 150] width 7 height 7
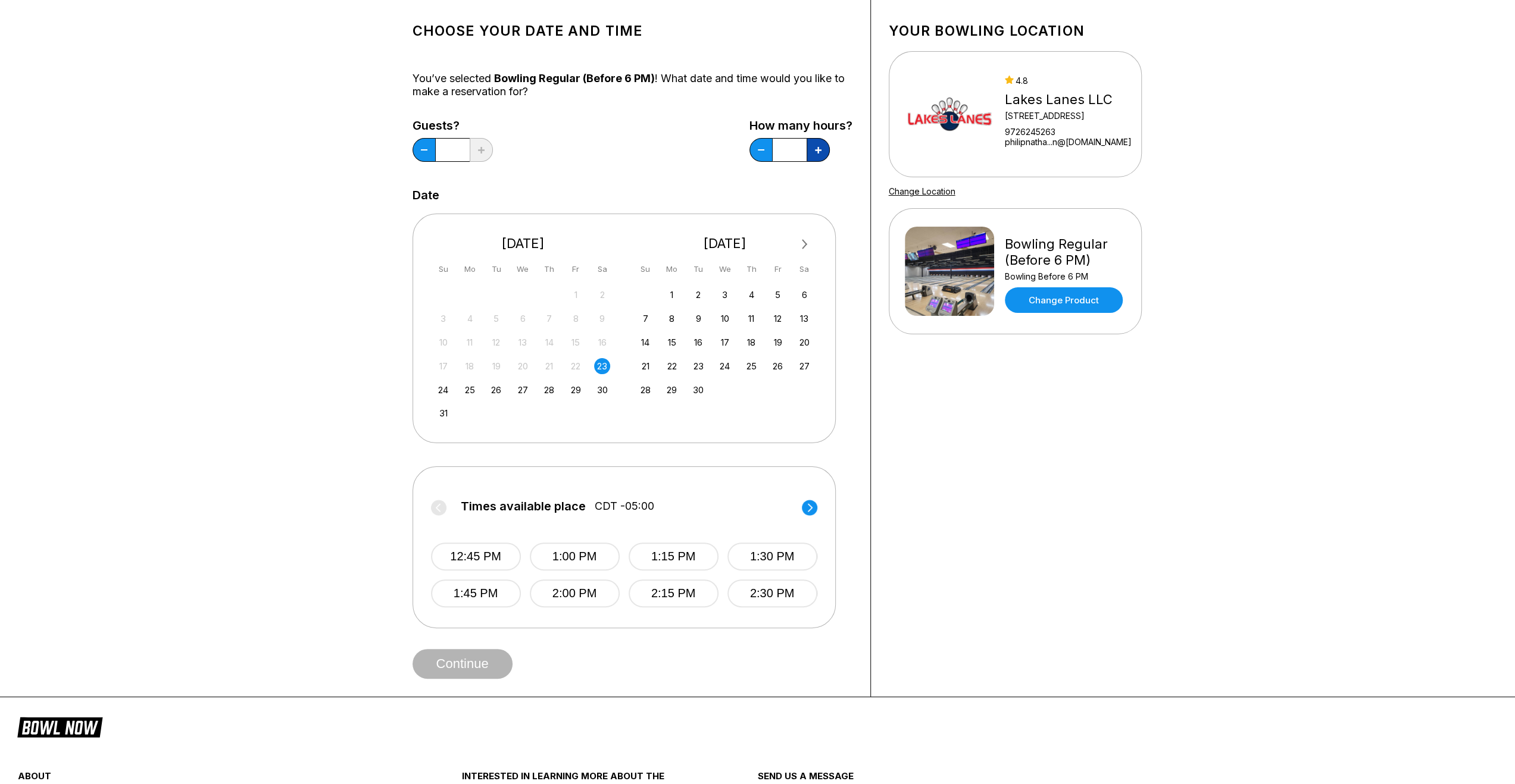
click at [814, 149] on button at bounding box center [818, 150] width 23 height 24
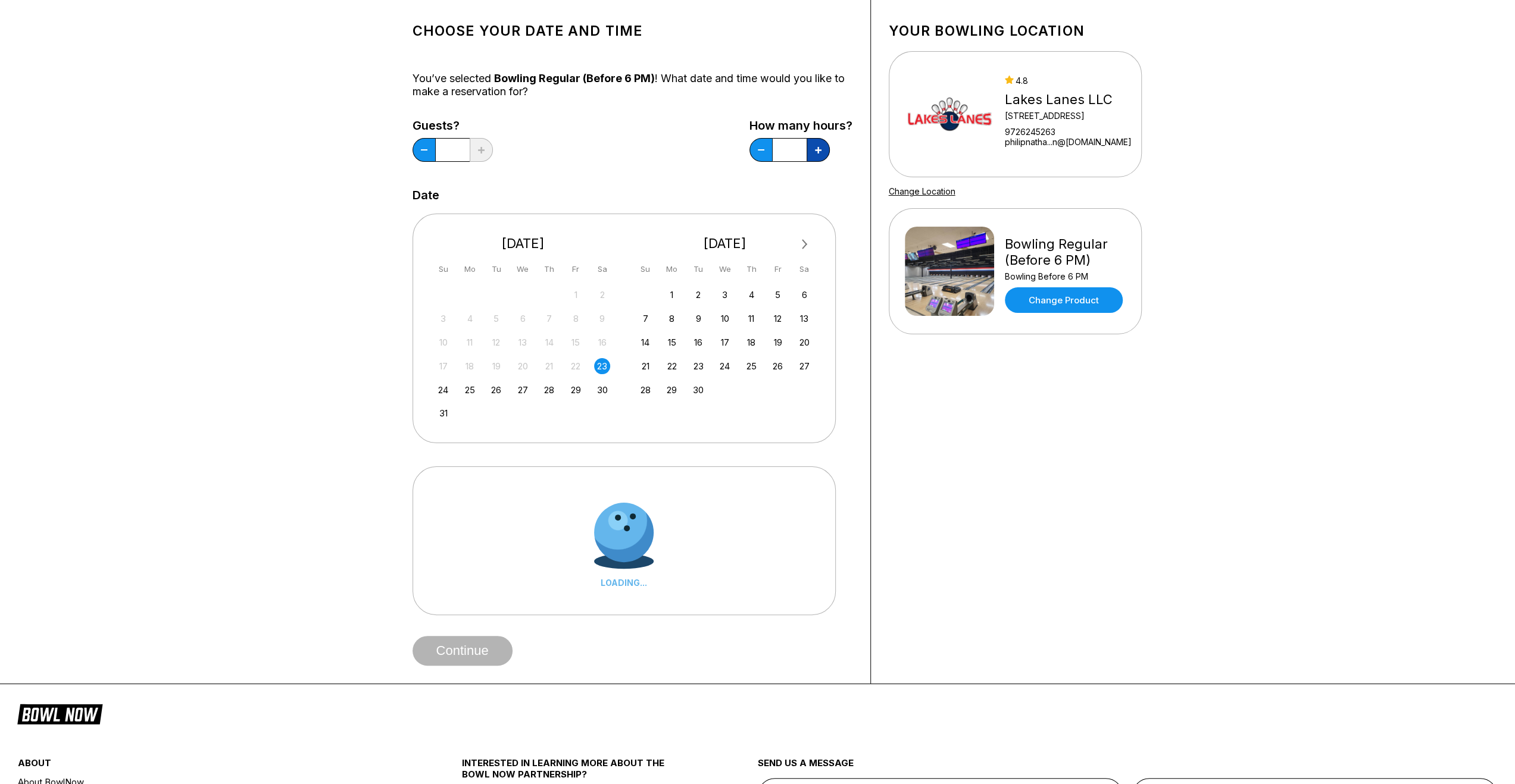
click at [485, 149] on icon at bounding box center [481, 150] width 7 height 7
type input "*"
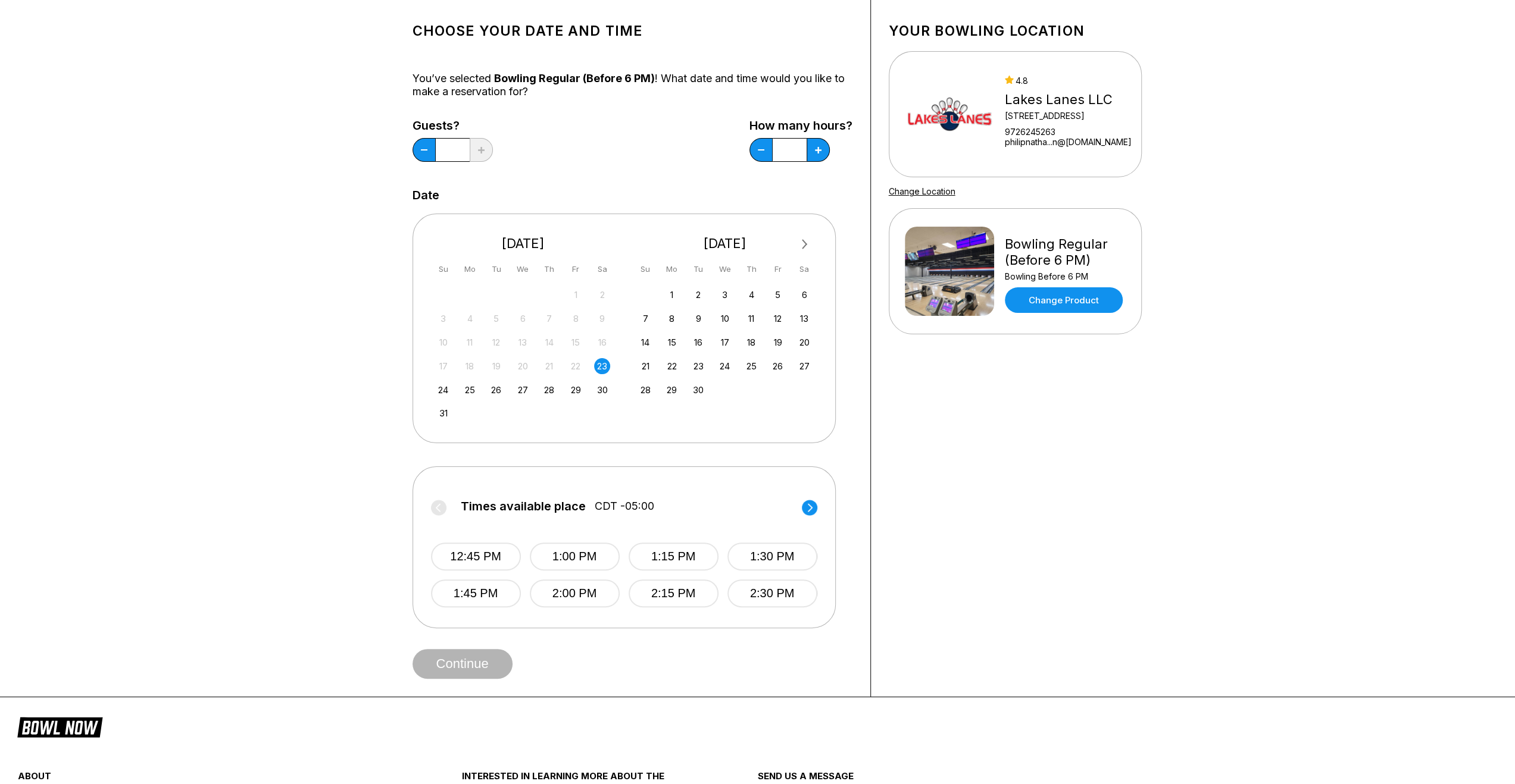
scroll to position [119, 0]
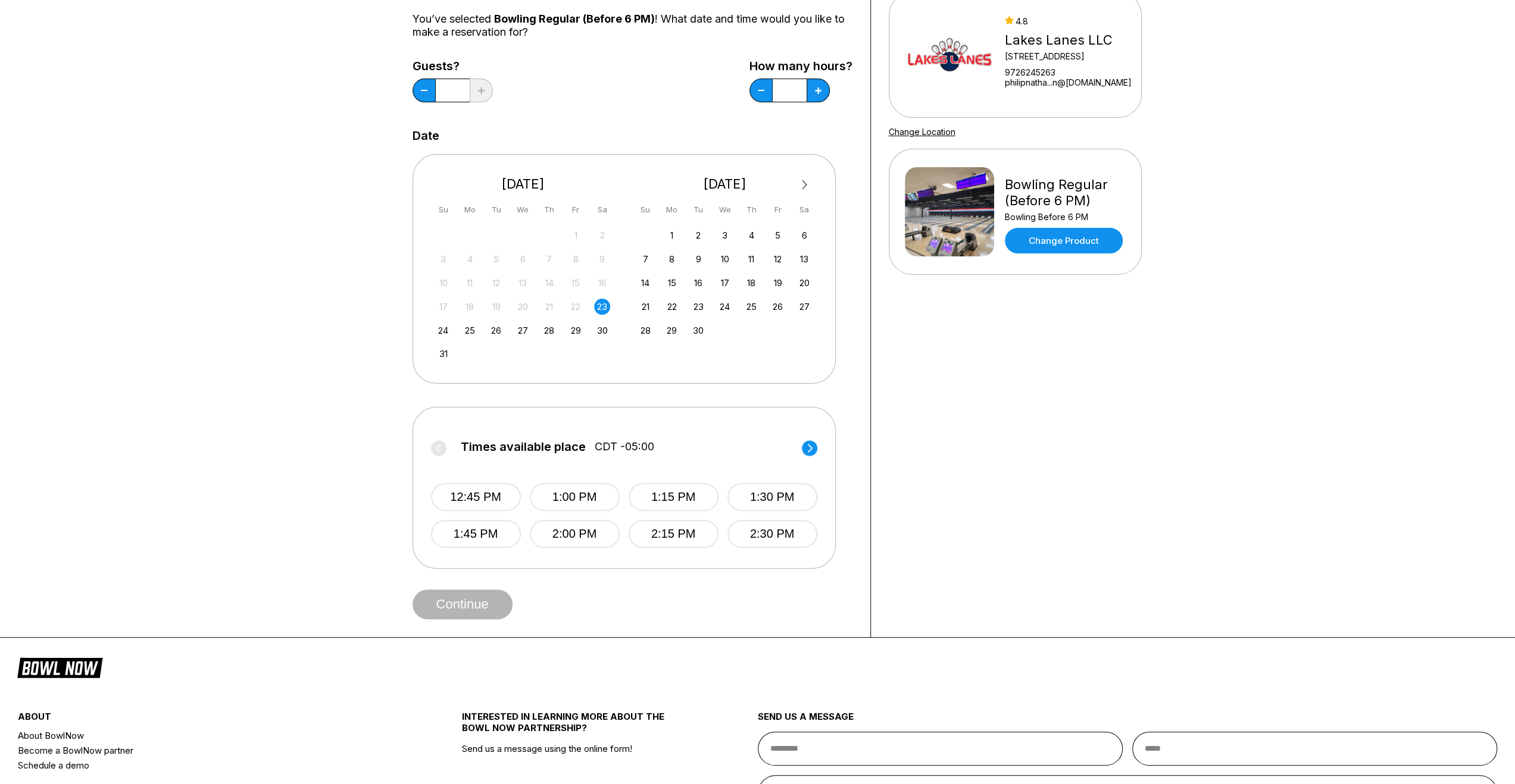
click at [814, 452] on circle at bounding box center [809, 448] width 16 height 16
click at [586, 509] on button "3:00 PM" at bounding box center [575, 497] width 90 height 28
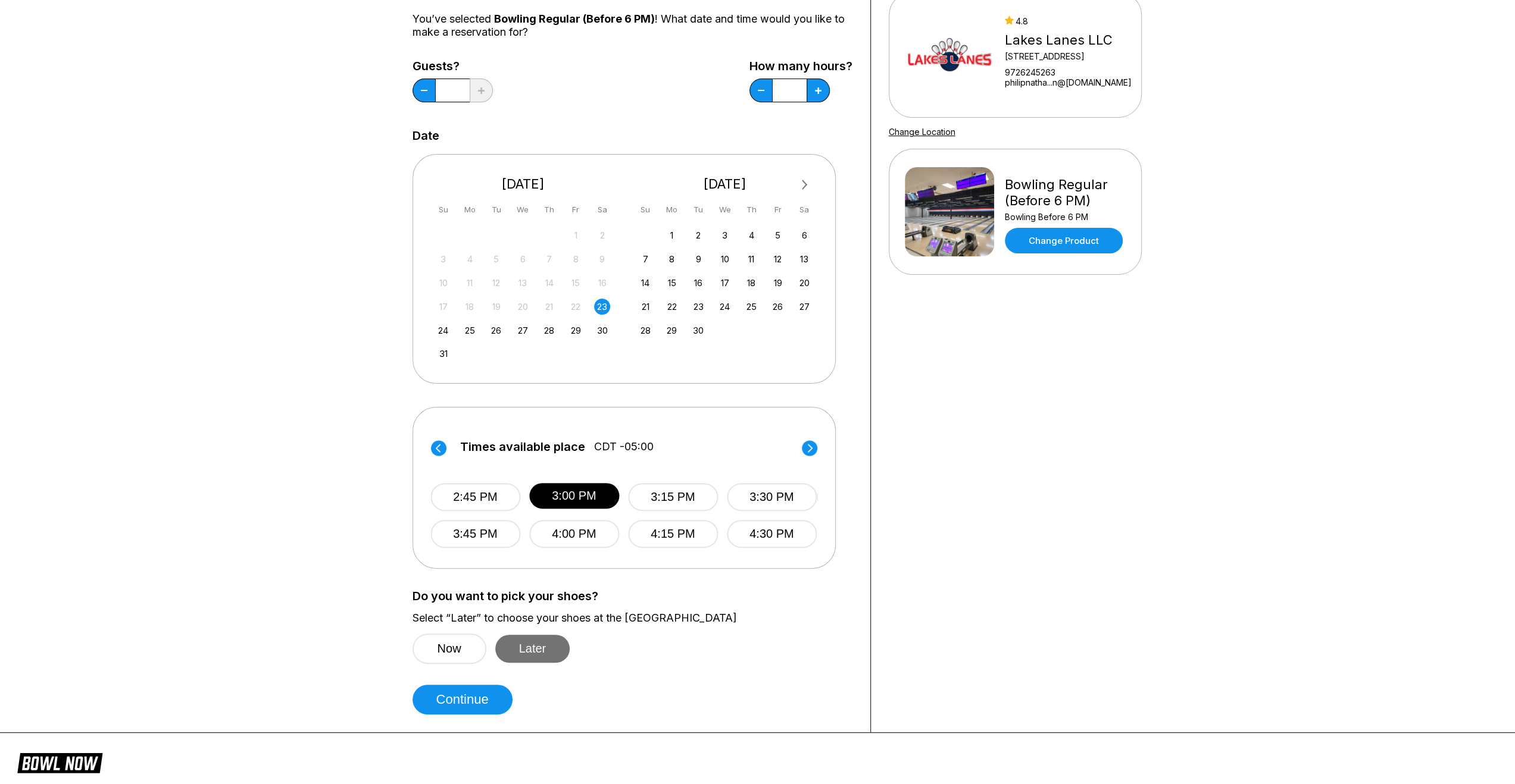
click at [553, 659] on button "Later" at bounding box center [532, 648] width 75 height 28
click at [506, 700] on button "Continue" at bounding box center [462, 700] width 100 height 29
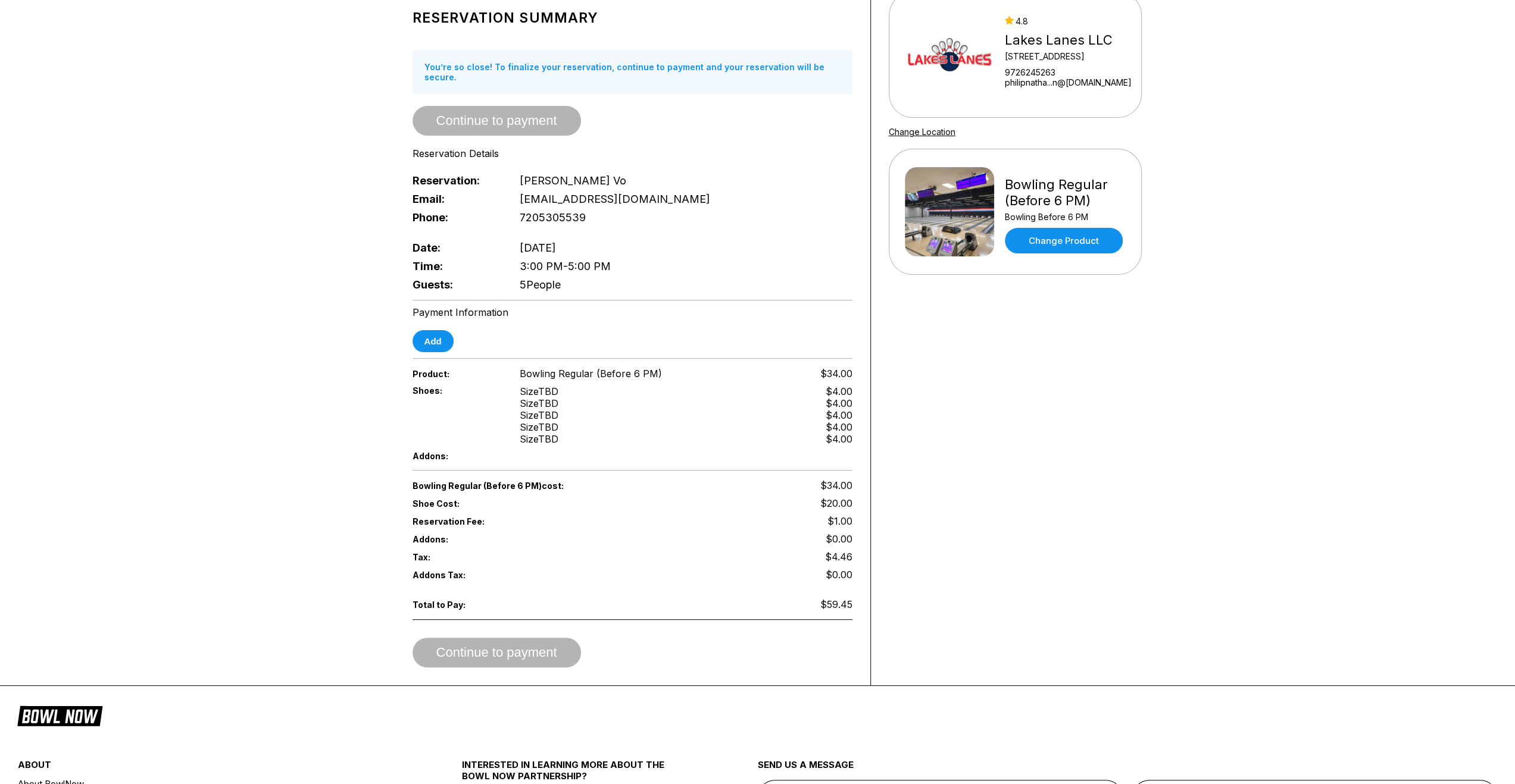
click at [554, 639] on div "Continue to payment" at bounding box center [632, 652] width 440 height 29
click at [521, 640] on div "Continue to payment" at bounding box center [632, 652] width 440 height 29
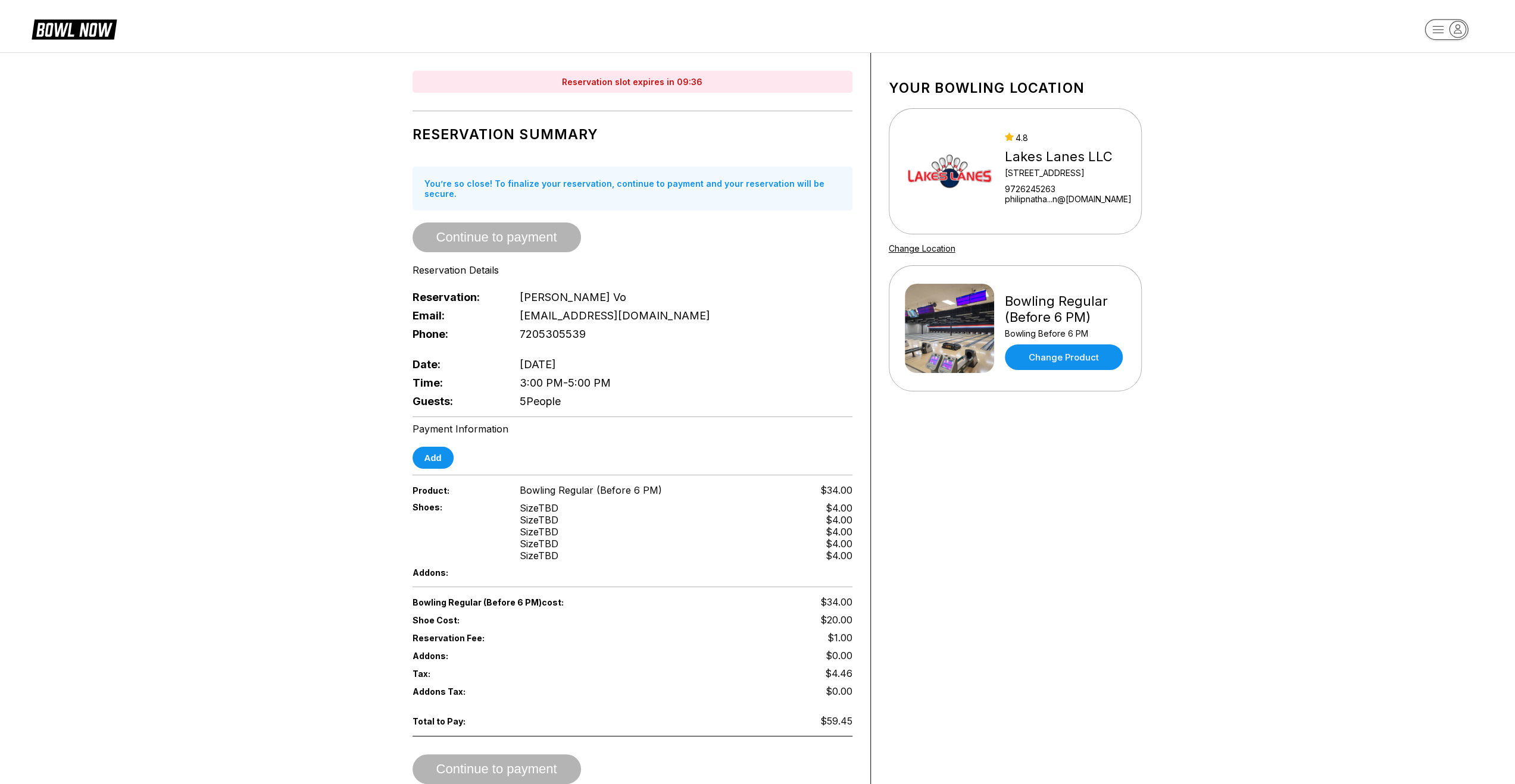
scroll to position [0, 0]
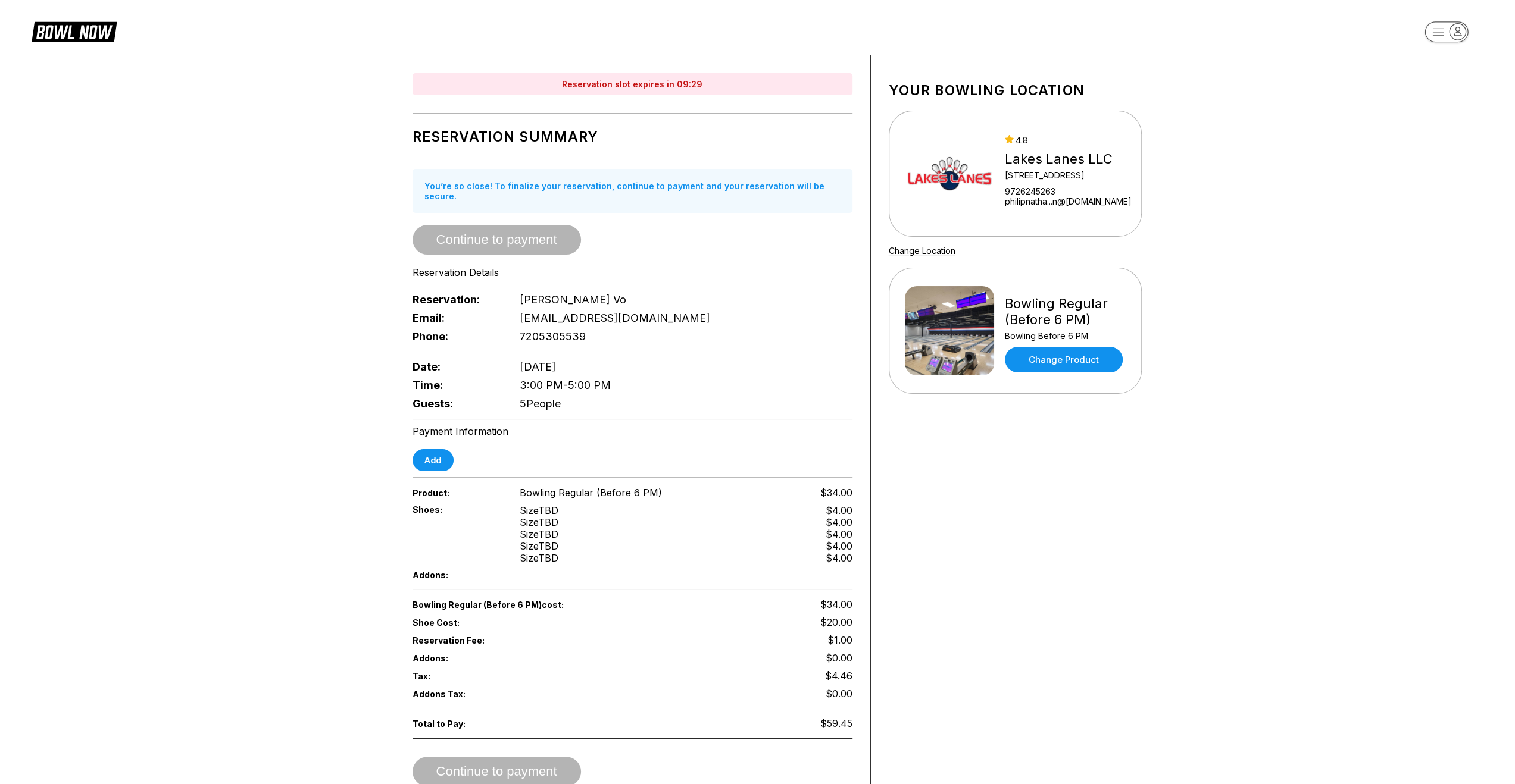
click at [575, 537] on div "Shoes: Size TBD Size TBD Size TBD Size TBD Size TBD $4.00 $4.00 $4.00 $4.00 $4.…" at bounding box center [632, 534] width 440 height 66
click at [443, 454] on button "Add" at bounding box center [433, 460] width 41 height 22
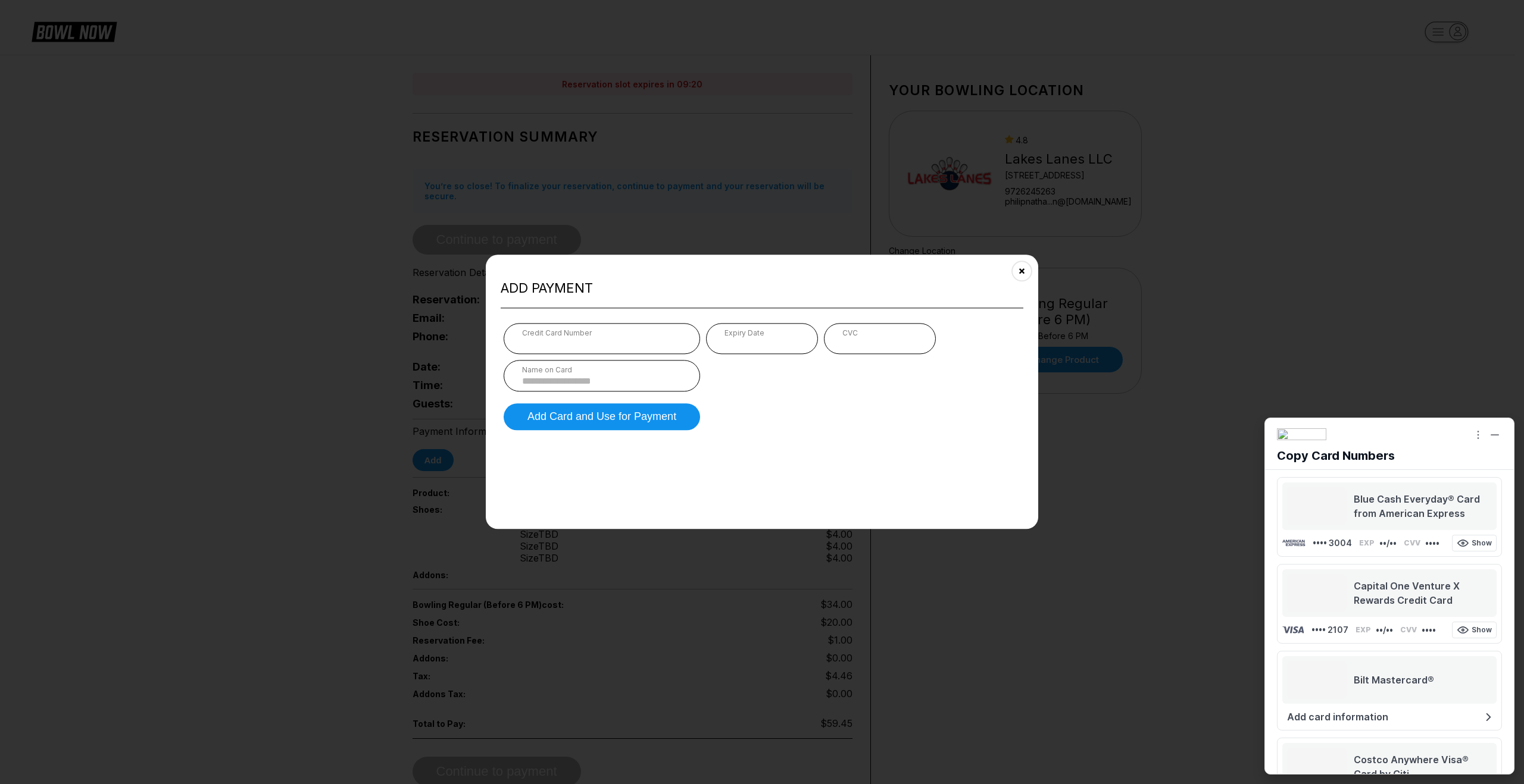
type input "********"
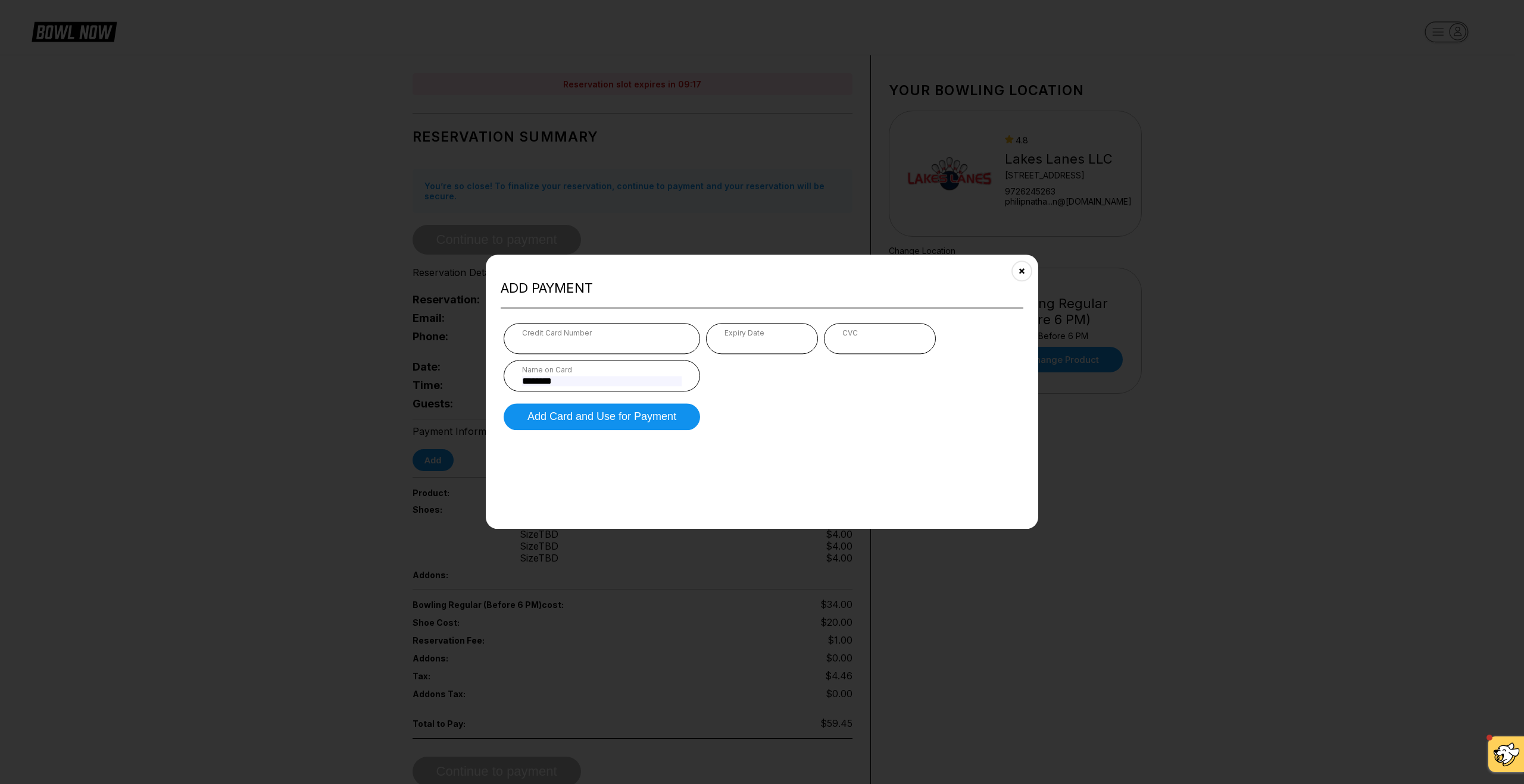
click at [739, 425] on form "Credit Card Number Expiry Date CVC Name on Card ******** Add Card and Use for P…" at bounding box center [762, 377] width 523 height 113
click at [690, 421] on button "Add Card and Use for Payment" at bounding box center [602, 417] width 197 height 27
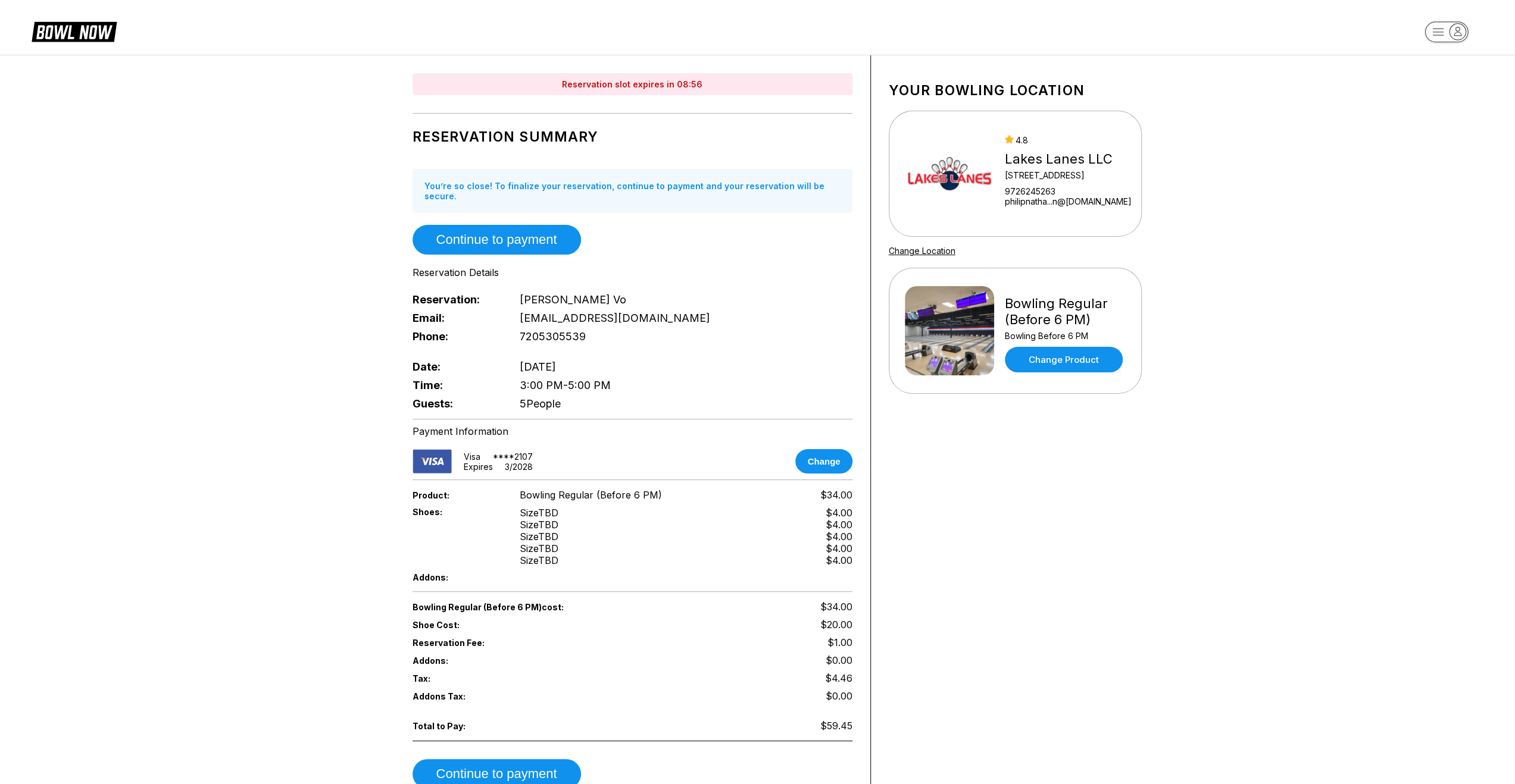
scroll to position [60, 0]
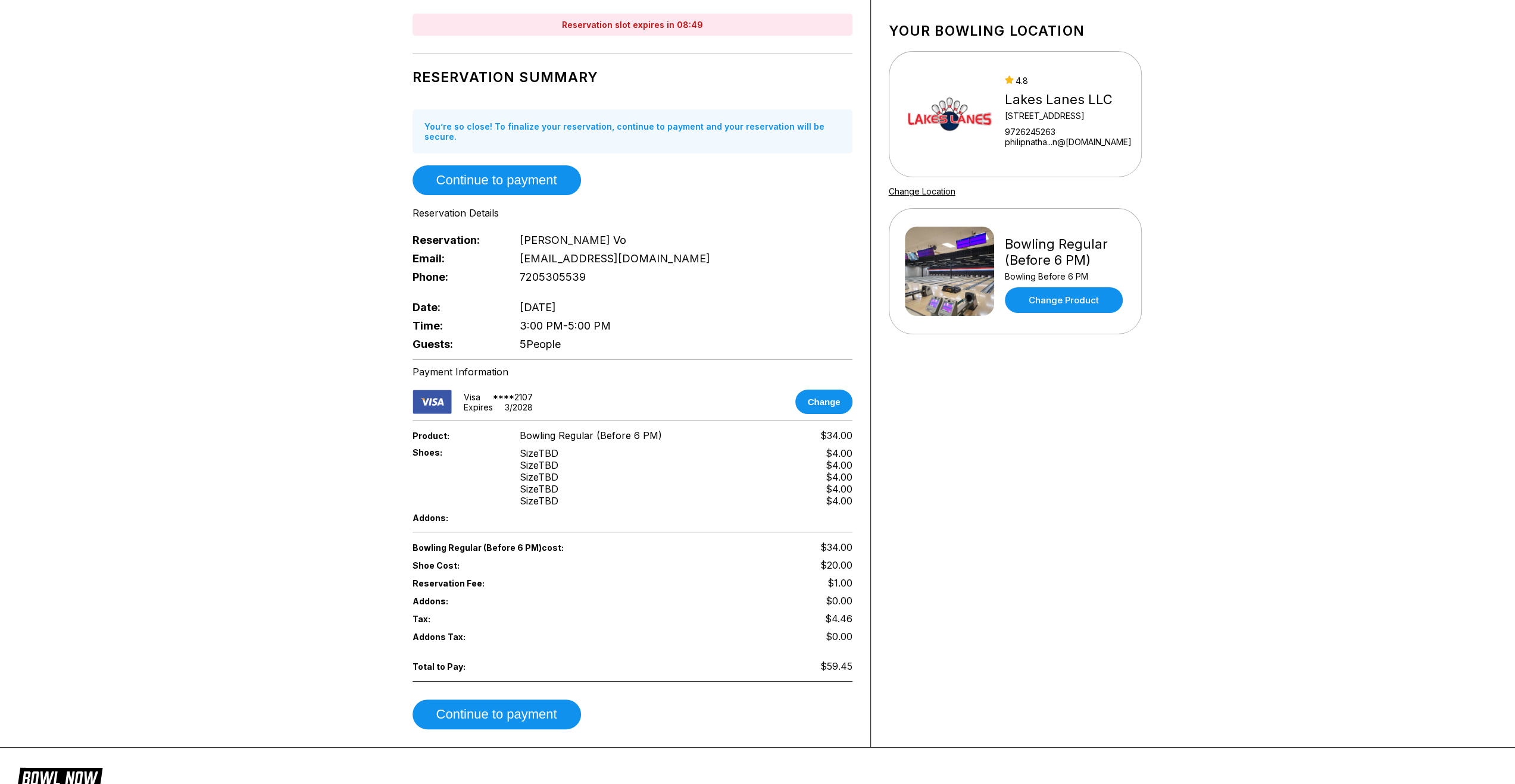
click at [960, 574] on div "Your bowling location [GEOGRAPHIC_DATA] LLC [STREET_ADDRESS] 9726245263 philipn…" at bounding box center [1015, 371] width 289 height 752
click at [652, 684] on div "Bowling Regular (Before 6 PM) cost: $34.00 Shoe Cost: $20.00 Reservation Fee: $…" at bounding box center [632, 633] width 440 height 191
click at [562, 700] on button "Continue to payment" at bounding box center [496, 714] width 168 height 29
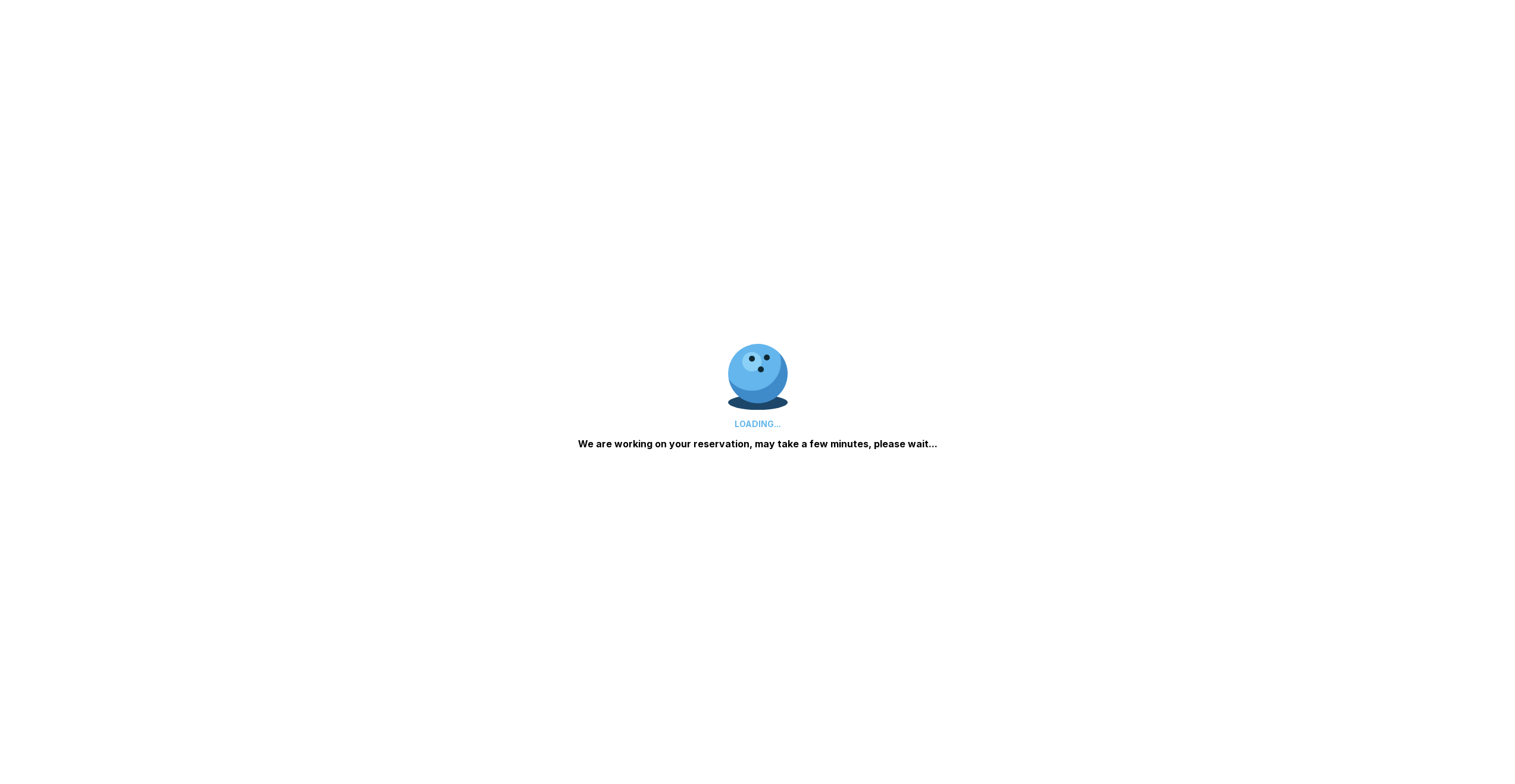
scroll to position [0, 0]
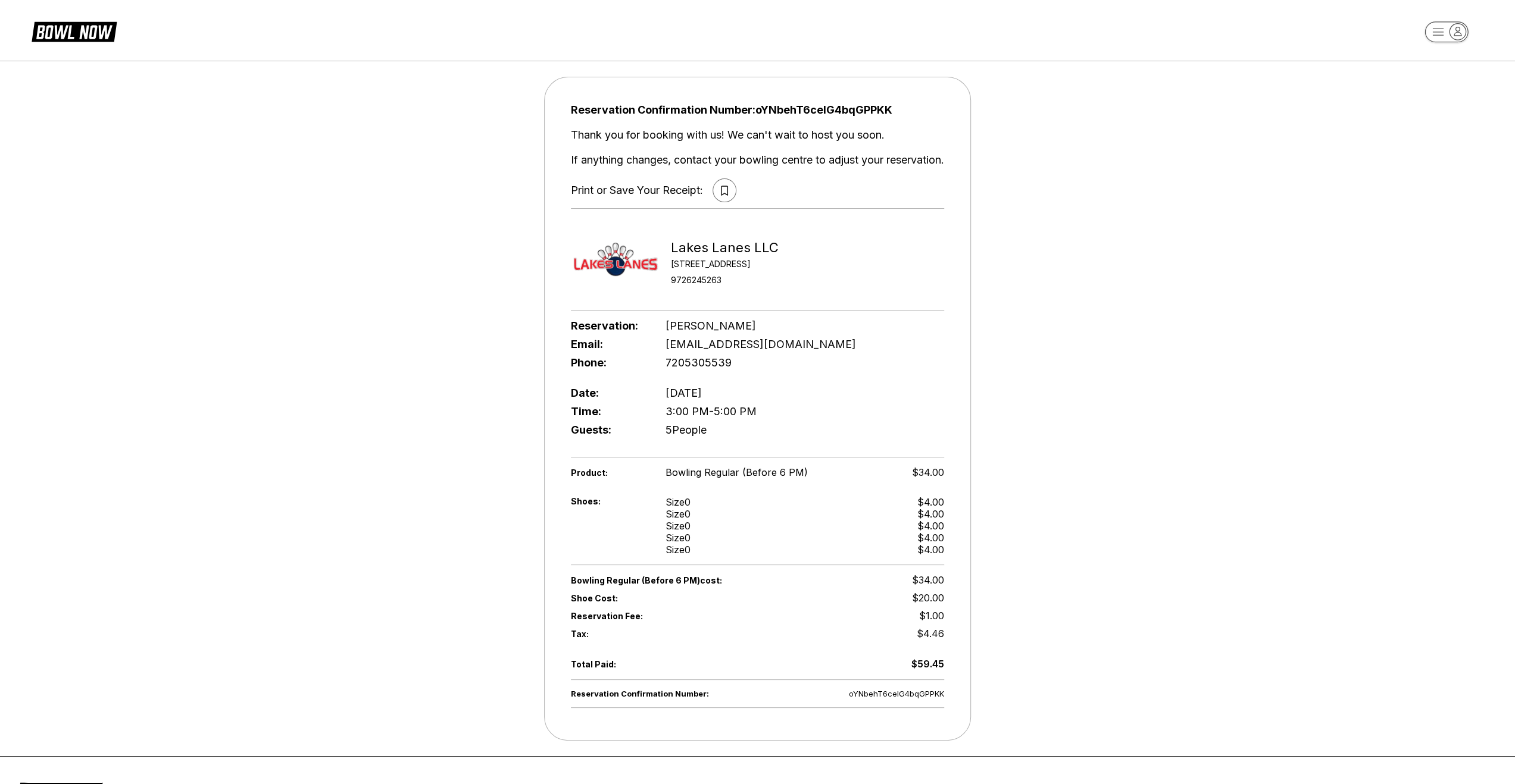
click at [721, 188] on icon at bounding box center [724, 190] width 7 height 10
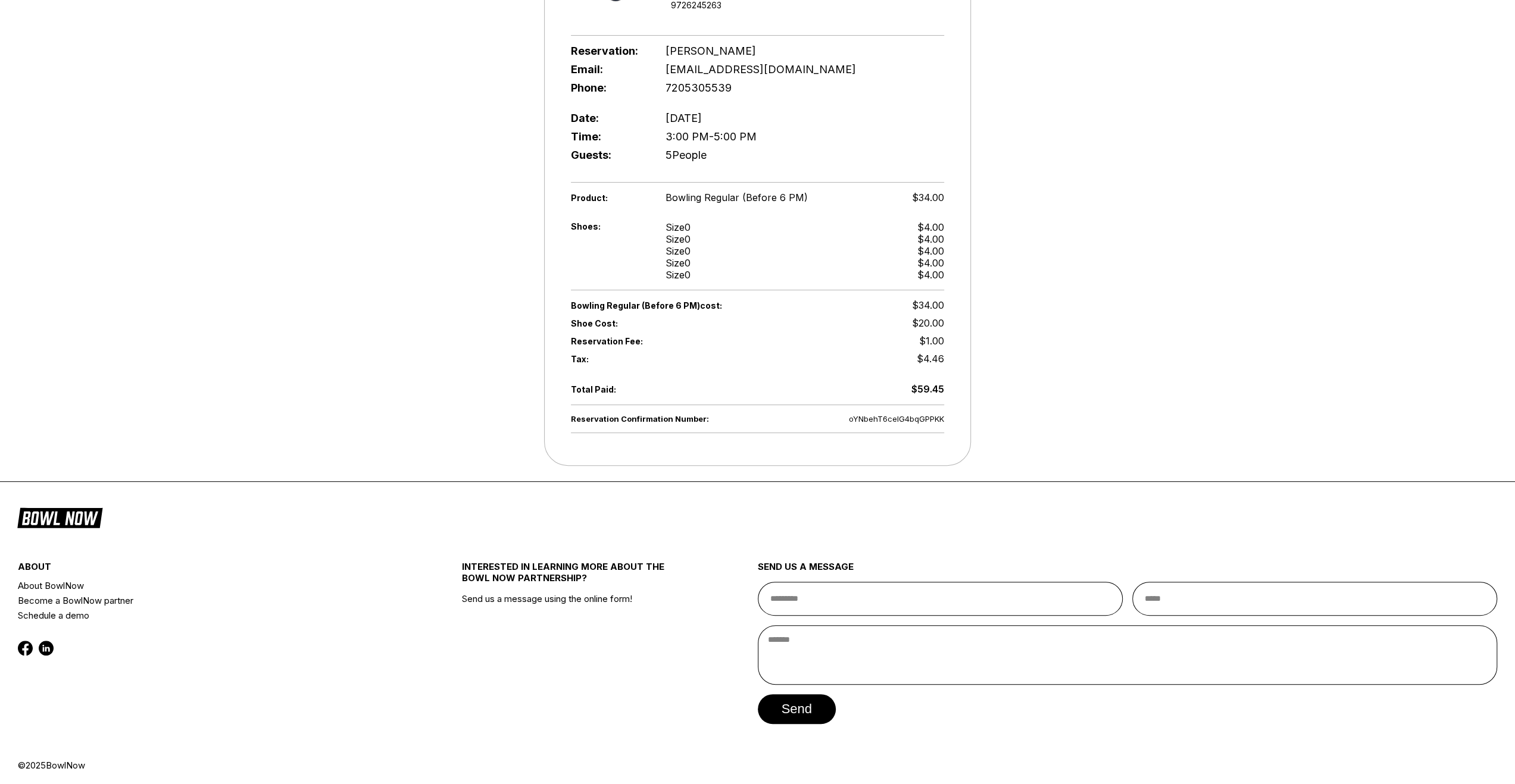
scroll to position [276, 0]
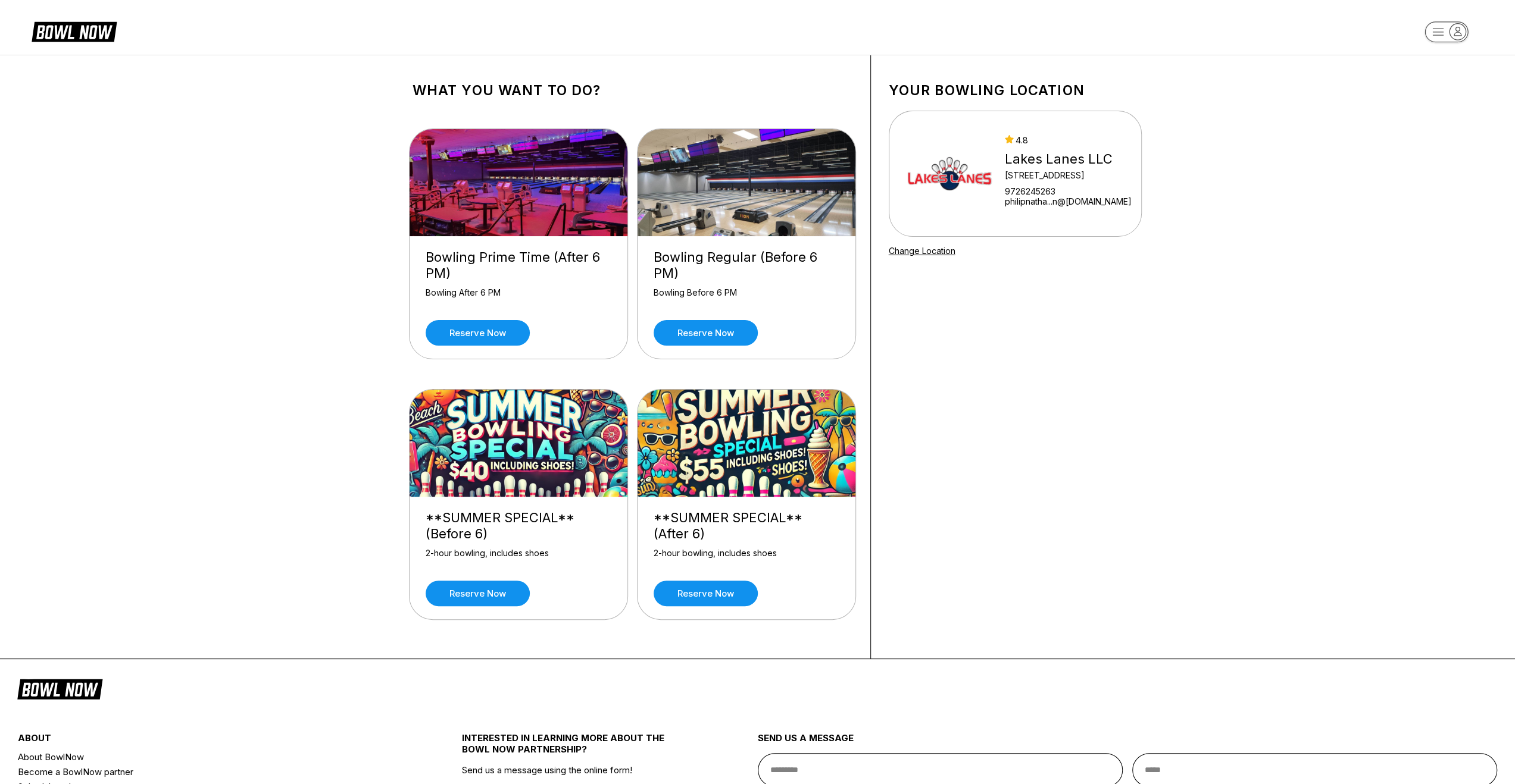
click at [457, 527] on div "**SUMMER SPECIAL** (Before 6)" at bounding box center [518, 526] width 186 height 32
click at [474, 589] on link "Reserve now" at bounding box center [477, 593] width 104 height 26
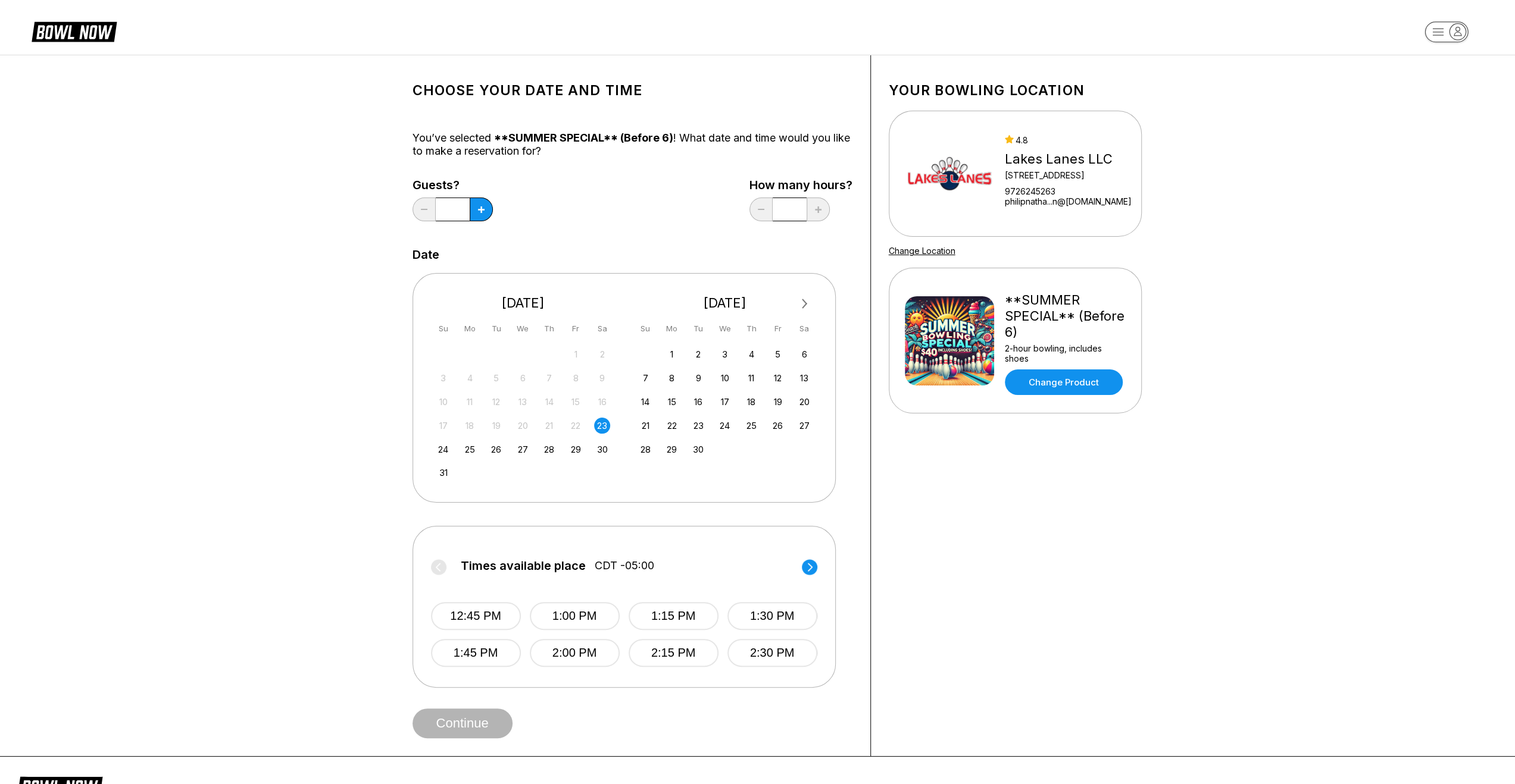
click at [952, 354] on img at bounding box center [949, 341] width 89 height 89
click at [1008, 372] on link "Change Product" at bounding box center [1064, 382] width 118 height 26
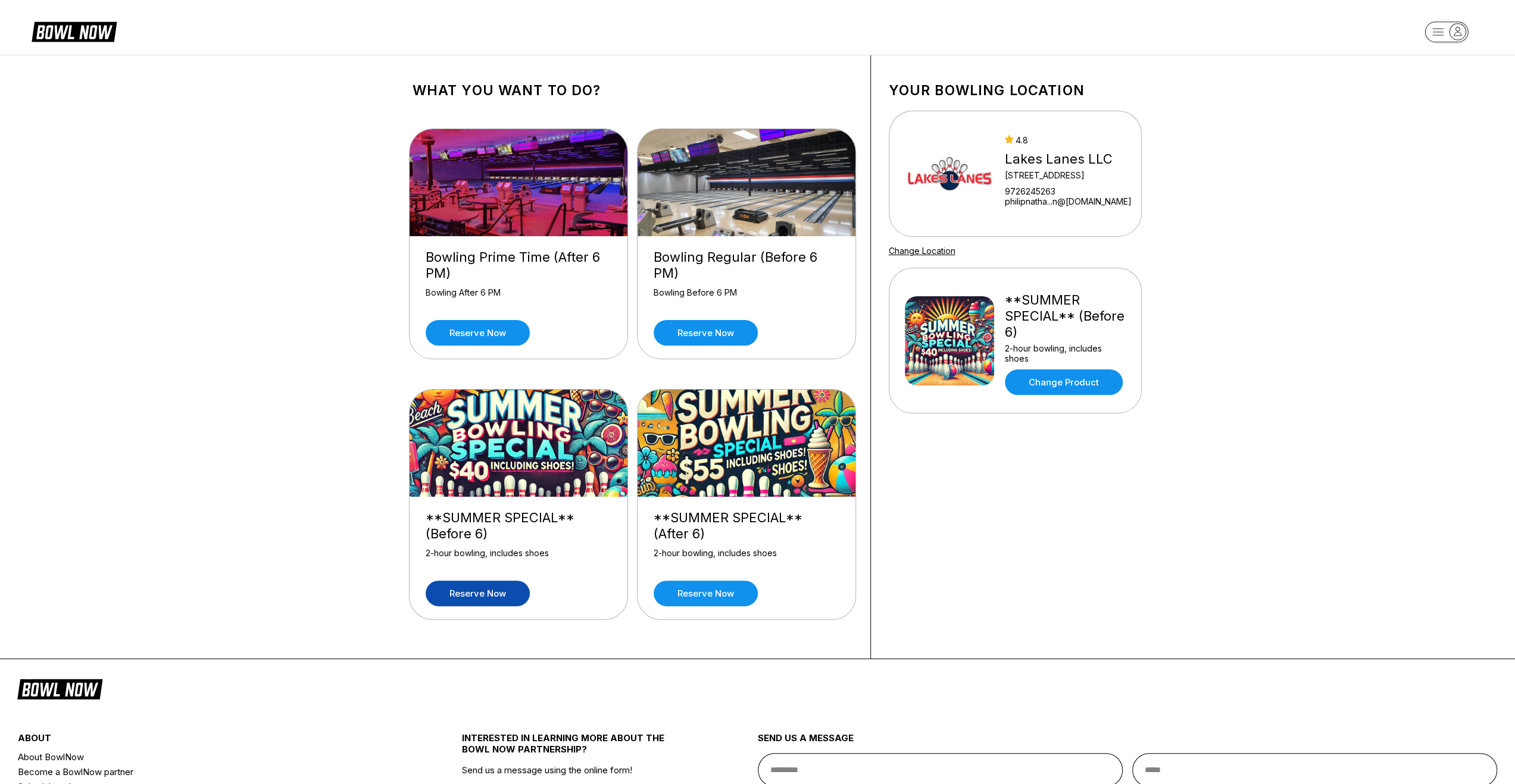
click at [492, 585] on link "Reserve now" at bounding box center [477, 593] width 104 height 26
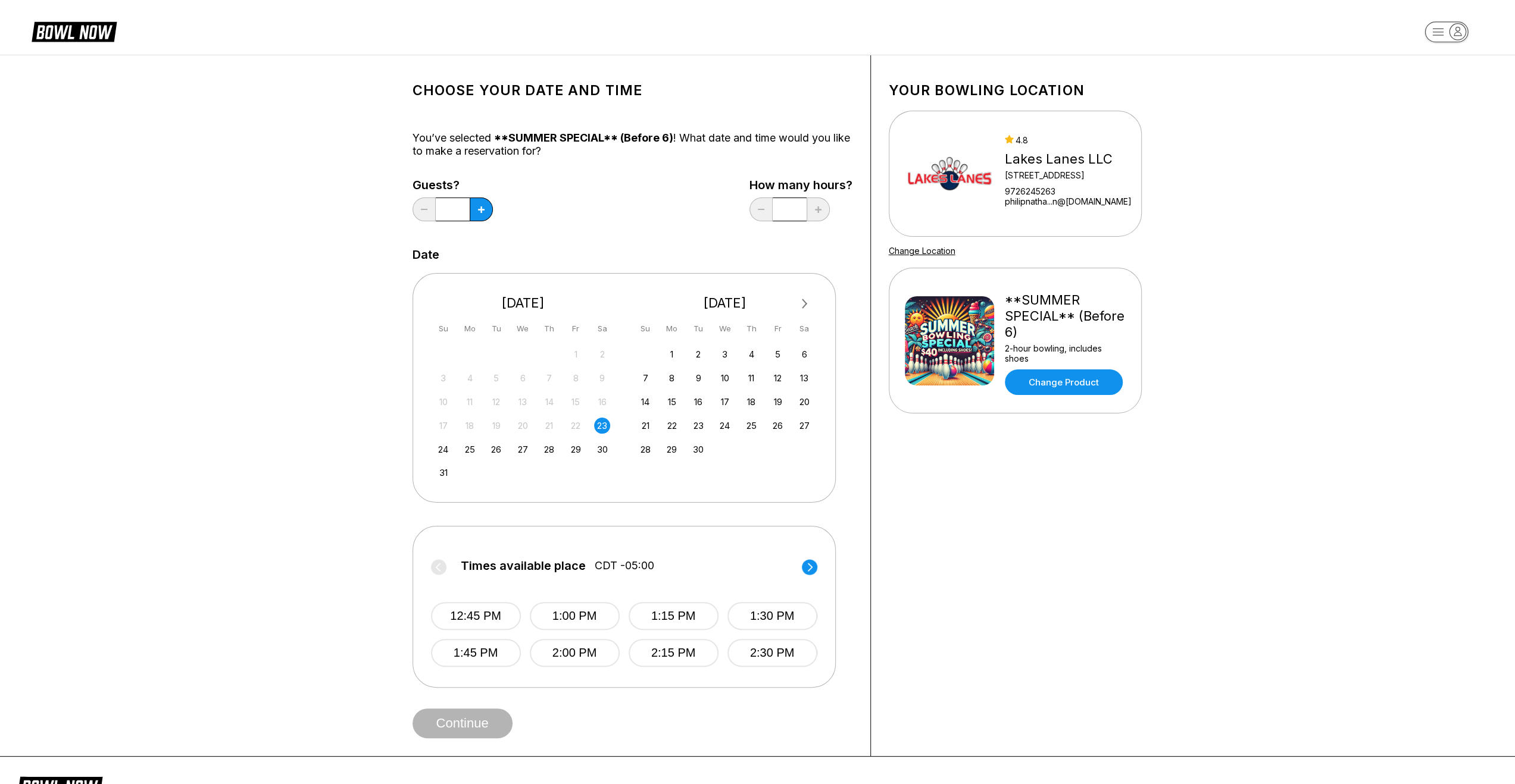
click at [806, 564] on circle at bounding box center [809, 567] width 16 height 16
click at [578, 616] on button "3:00 PM" at bounding box center [574, 616] width 90 height 28
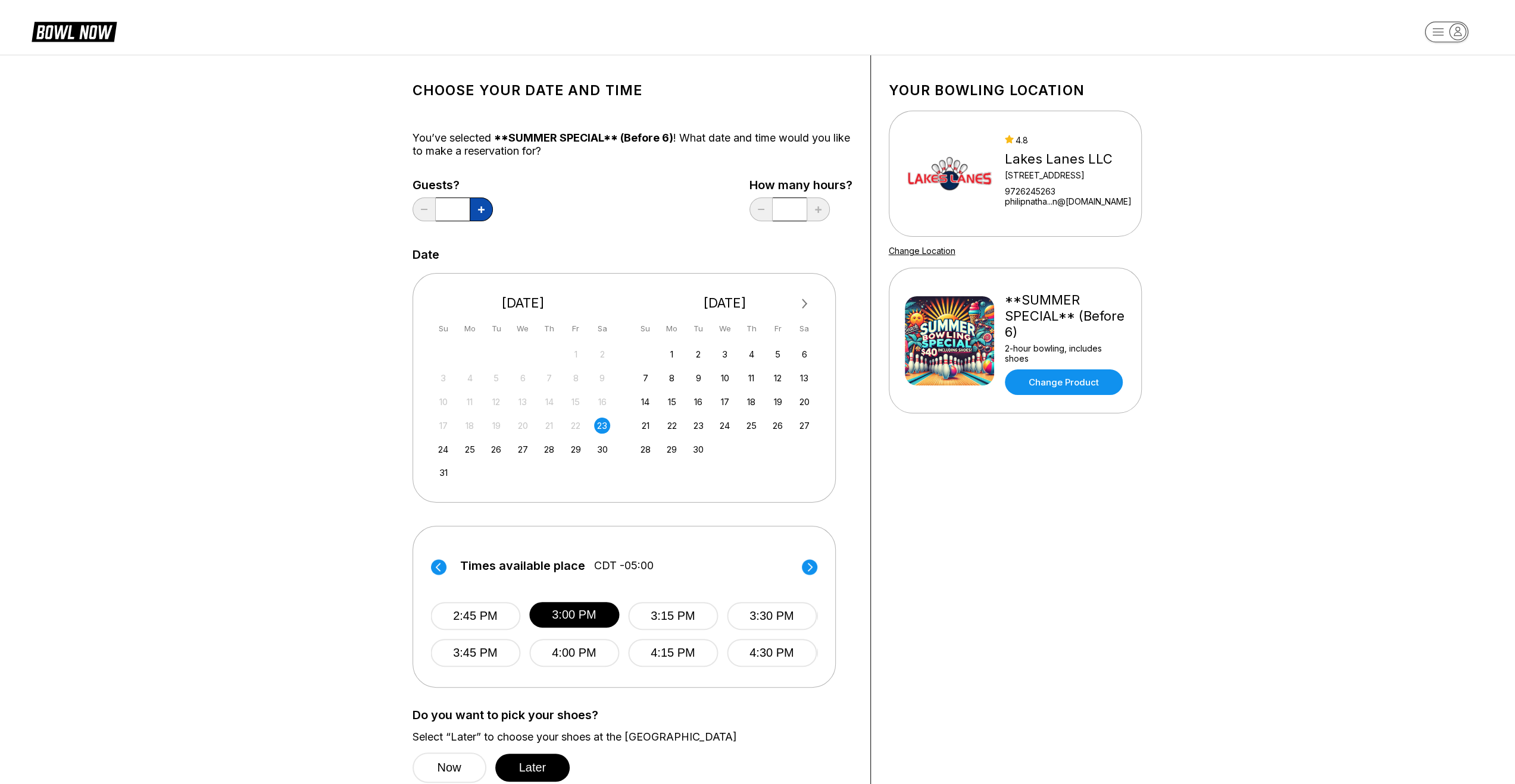
click at [480, 205] on button at bounding box center [481, 210] width 23 height 24
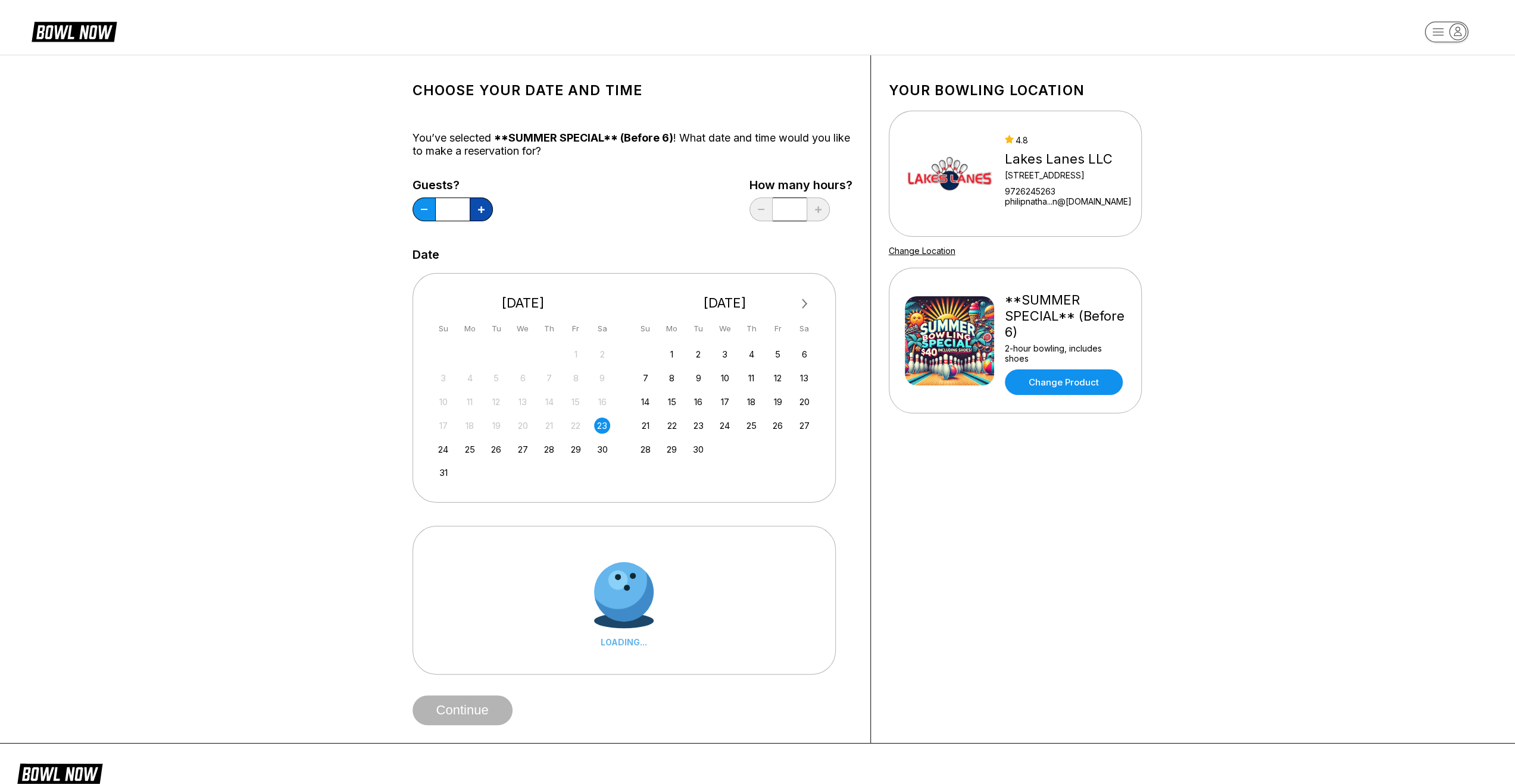
click at [480, 205] on button at bounding box center [481, 210] width 23 height 24
type input "*"
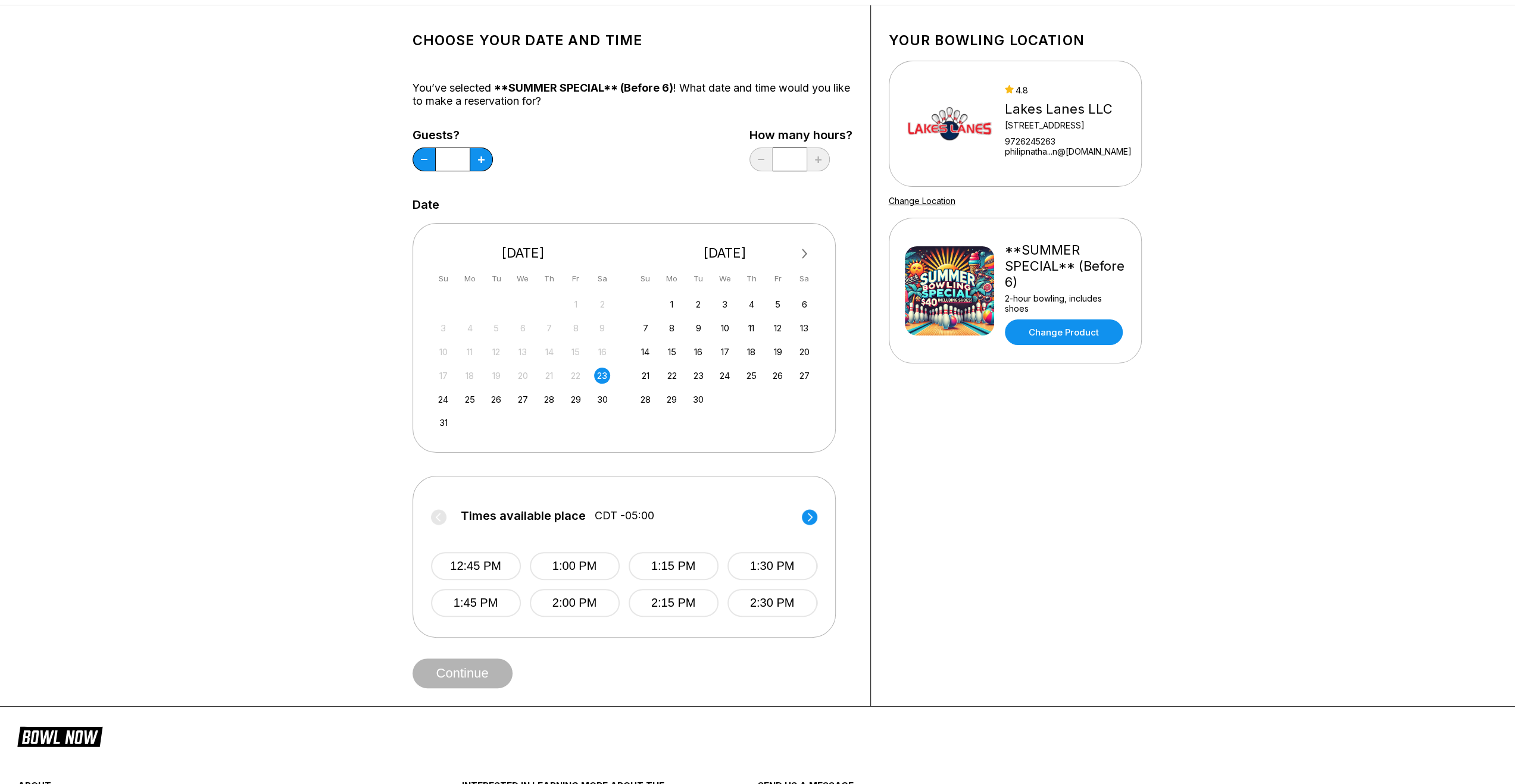
scroll to position [60, 0]
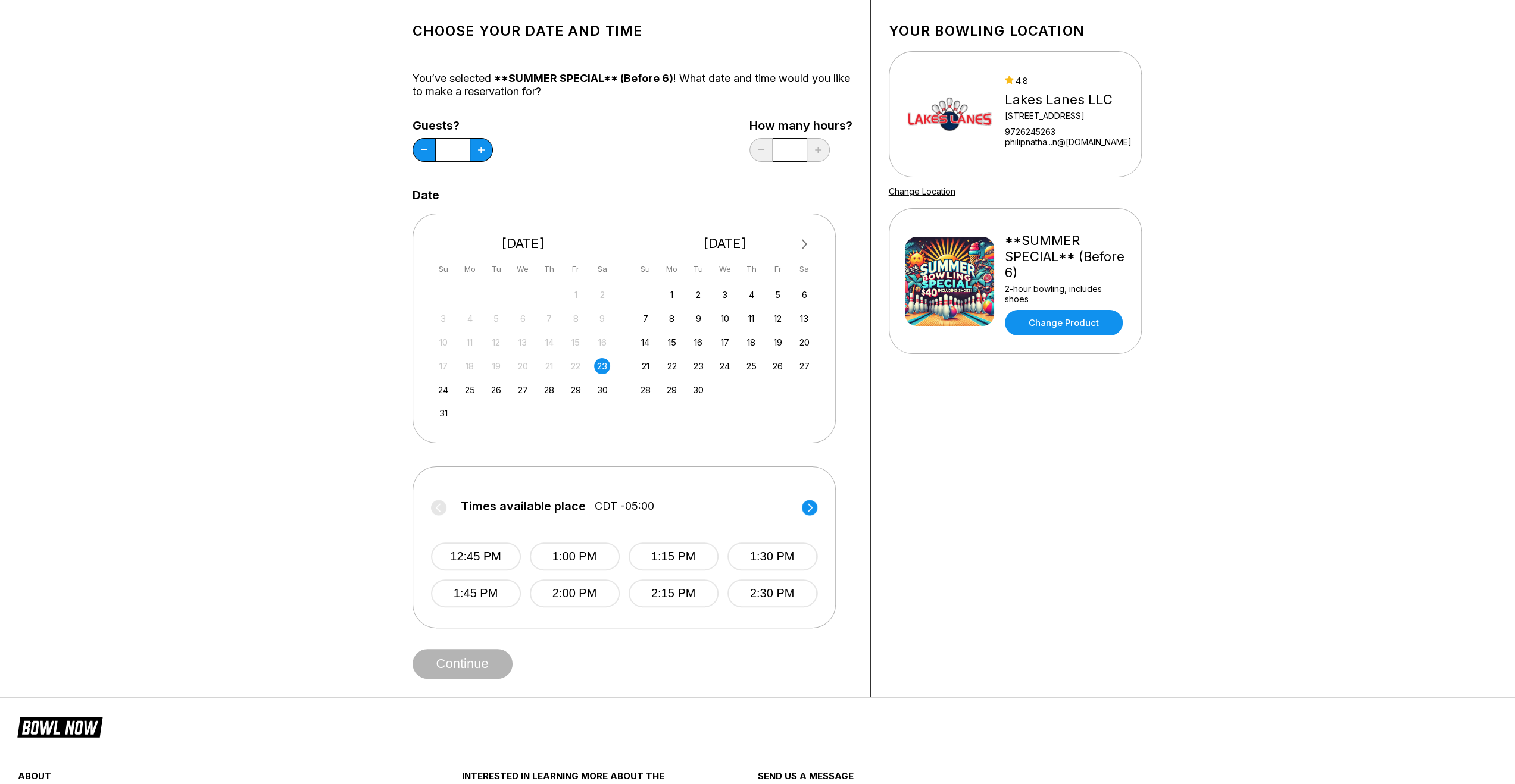
click at [810, 510] on circle at bounding box center [809, 507] width 16 height 16
click at [596, 558] on button "3:00 PM" at bounding box center [575, 556] width 90 height 28
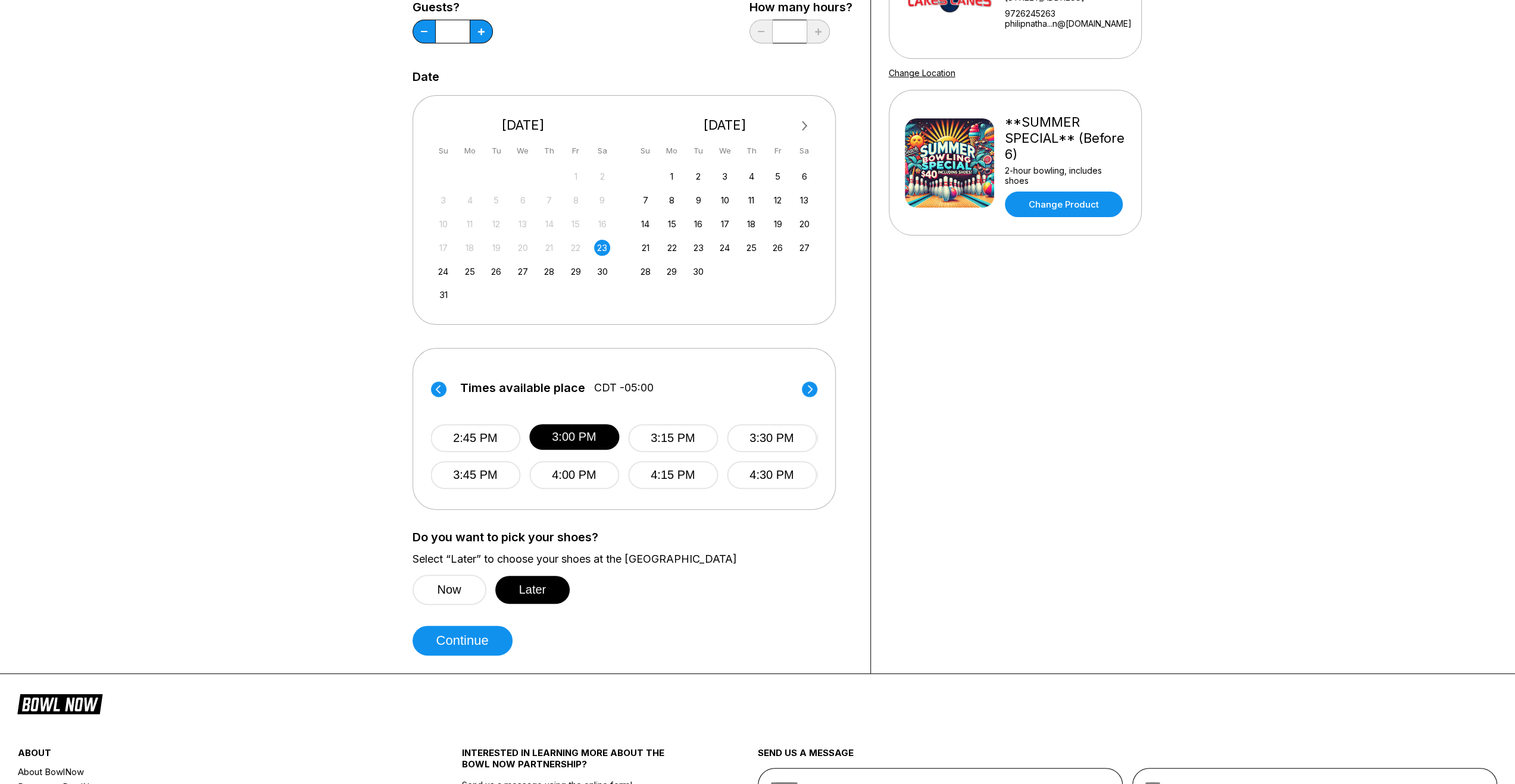
scroll to position [179, 0]
click at [538, 575] on button "Later" at bounding box center [532, 589] width 75 height 28
click at [481, 639] on button "Continue" at bounding box center [462, 640] width 100 height 29
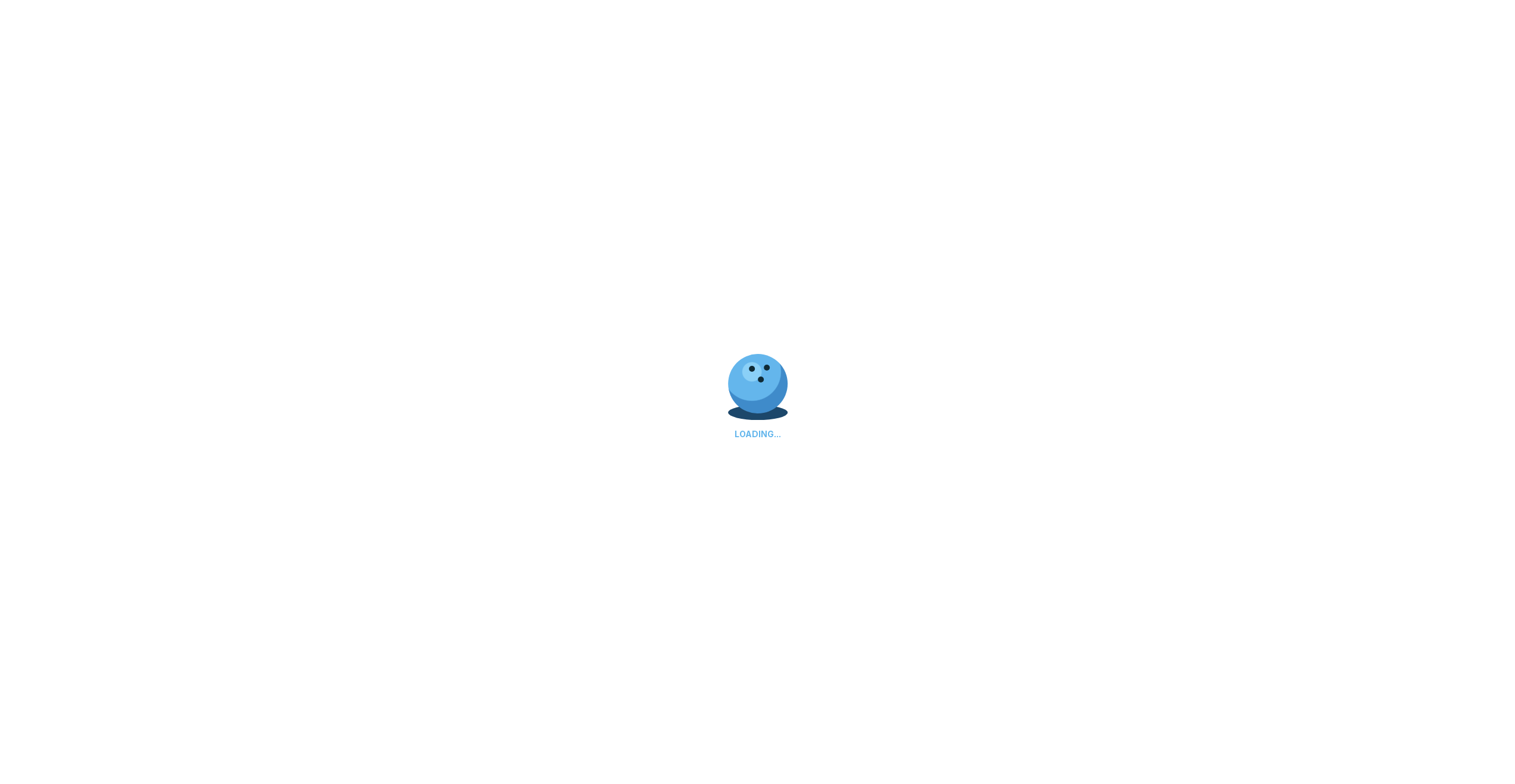
scroll to position [0, 0]
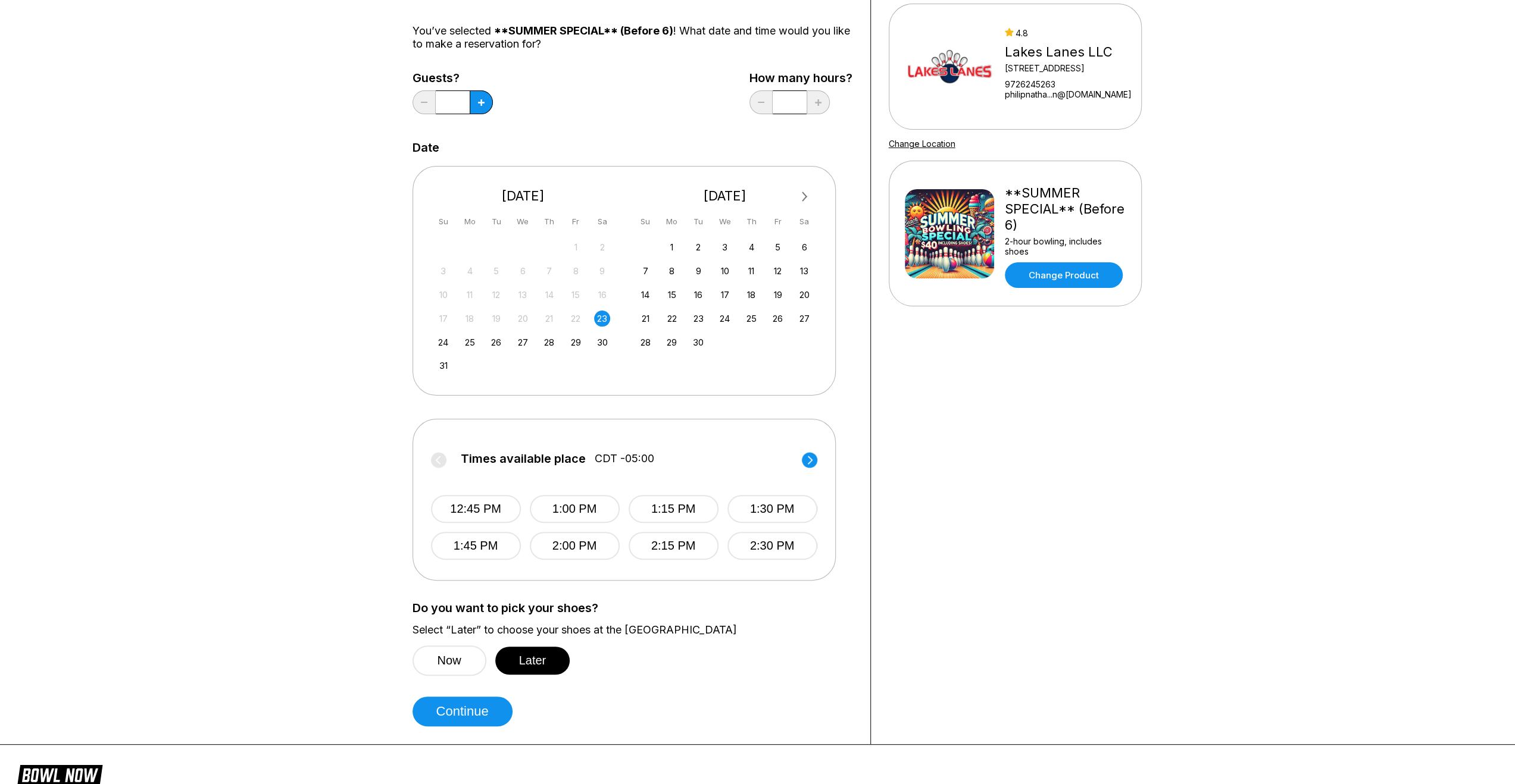
scroll to position [119, 0]
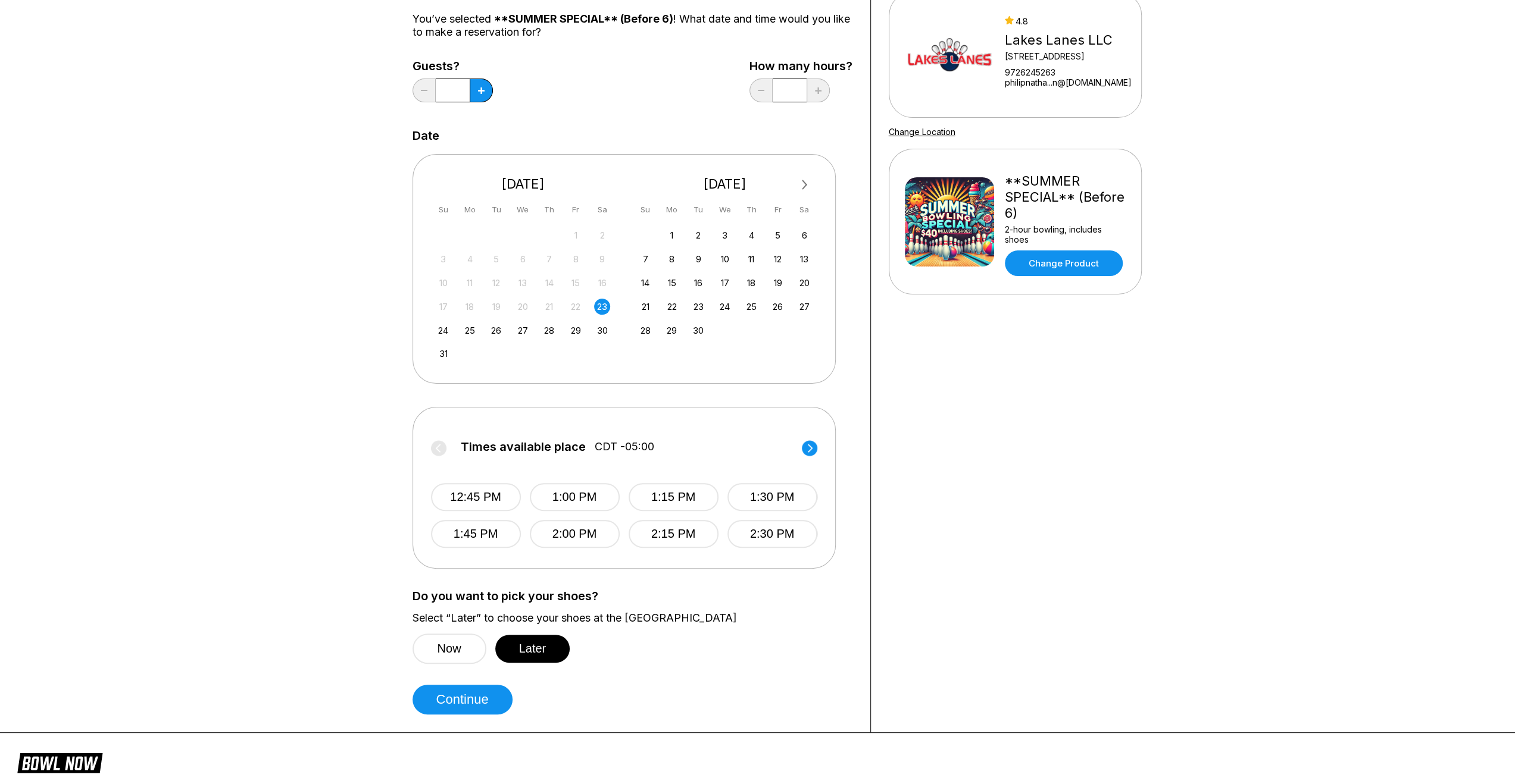
click at [812, 443] on circle at bounding box center [809, 448] width 16 height 16
click at [569, 486] on button "3:00 PM" at bounding box center [574, 497] width 90 height 28
click at [480, 698] on button "Continue" at bounding box center [462, 700] width 100 height 29
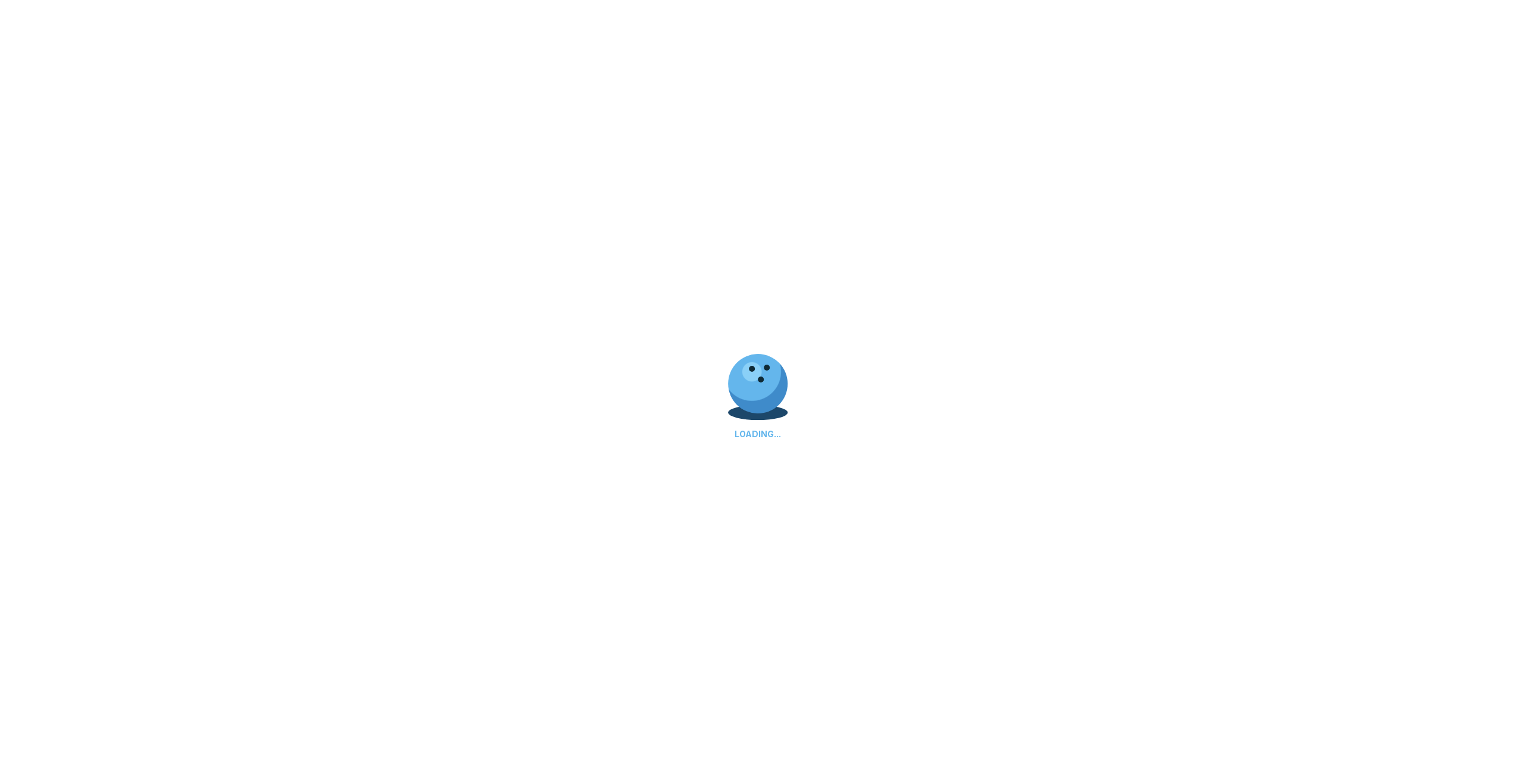
scroll to position [0, 0]
